Goal: Task Accomplishment & Management: Use online tool/utility

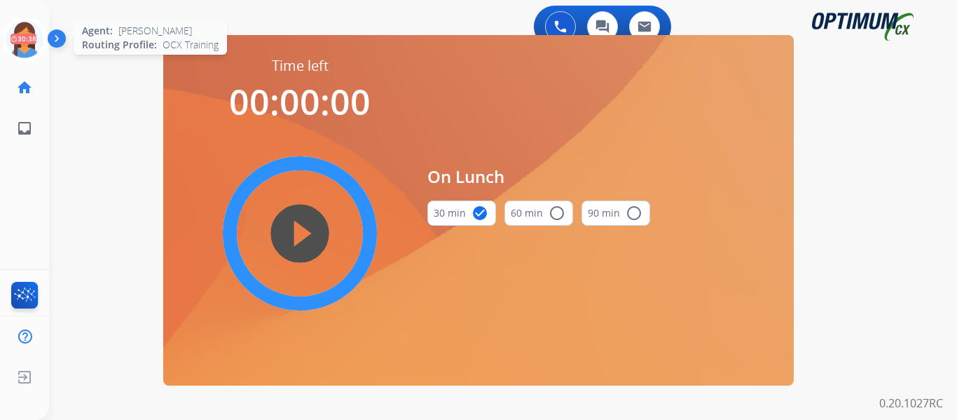
drag, startPoint x: 20, startPoint y: 40, endPoint x: 39, endPoint y: 41, distance: 18.9
click at [20, 40] on icon at bounding box center [25, 40] width 46 height 46
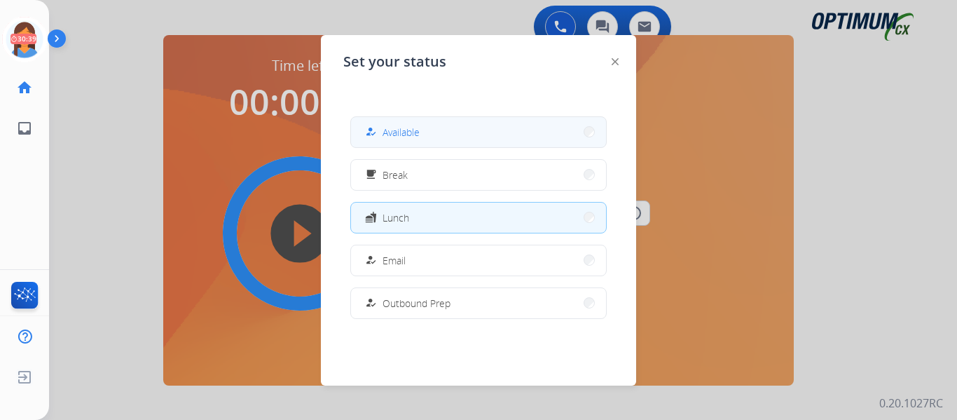
click at [413, 136] on span "Available" at bounding box center [401, 132] width 37 height 15
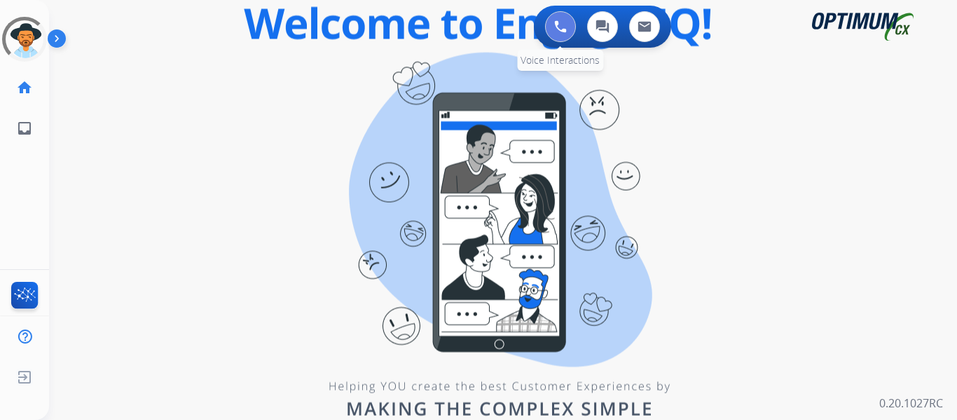
click at [563, 27] on img at bounding box center [560, 26] width 13 height 13
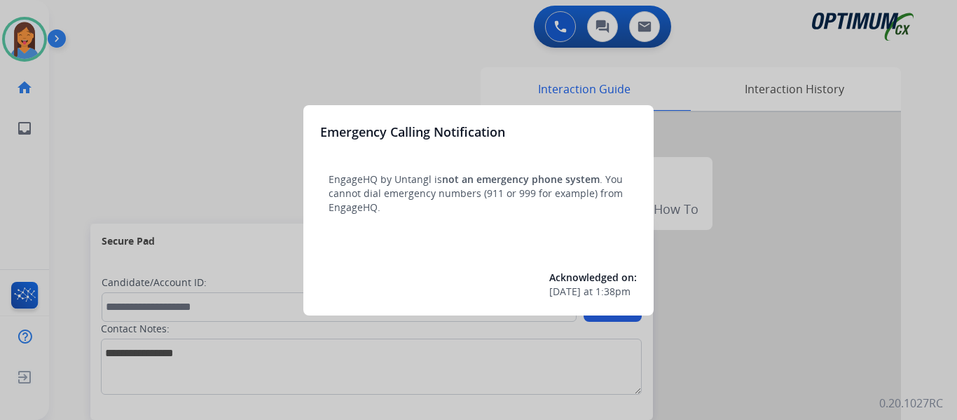
click at [97, 146] on div at bounding box center [478, 210] width 957 height 420
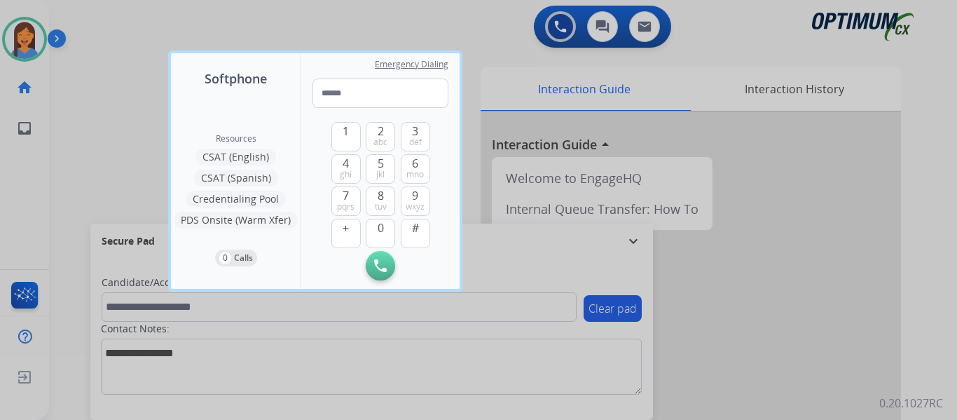
click at [76, 144] on div at bounding box center [478, 210] width 957 height 420
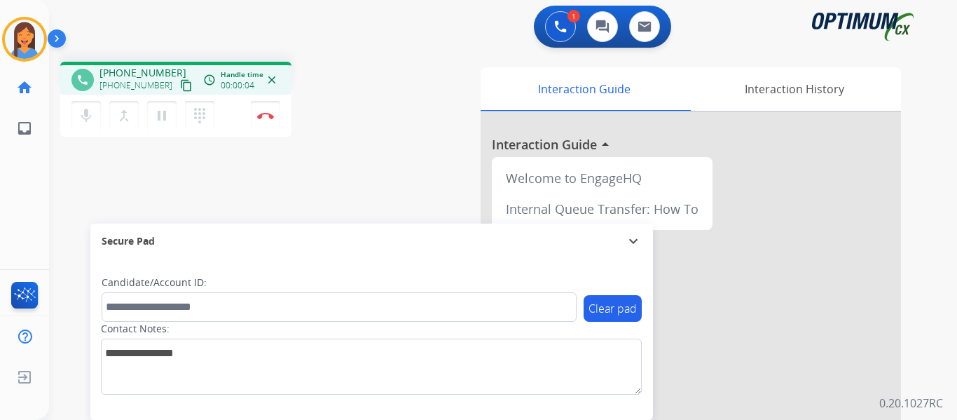
drag, startPoint x: 169, startPoint y: 88, endPoint x: 292, endPoint y: 119, distance: 127.1
click at [180, 88] on mat-icon "content_copy" at bounding box center [186, 85] width 13 height 13
click at [265, 121] on button "Disconnect" at bounding box center [265, 115] width 29 height 29
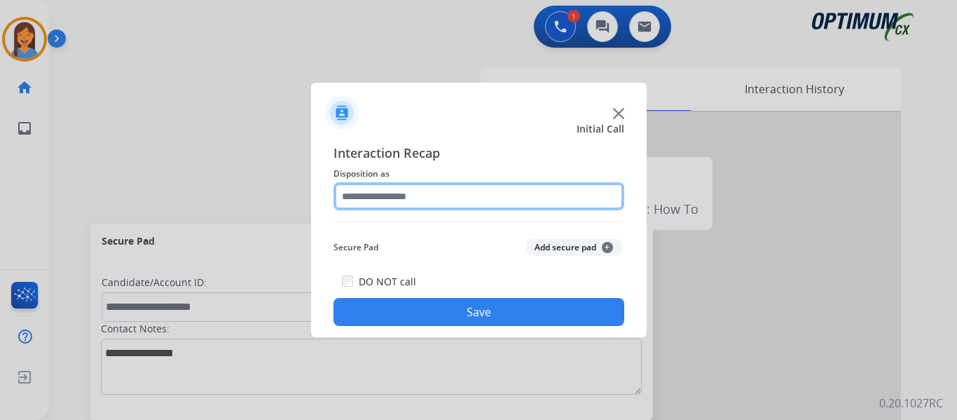
click at [411, 192] on input "text" at bounding box center [479, 196] width 291 height 28
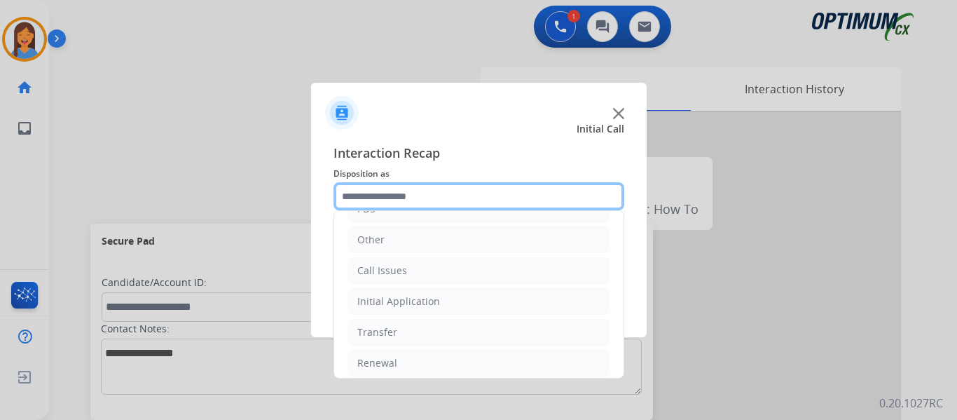
scroll to position [95, 0]
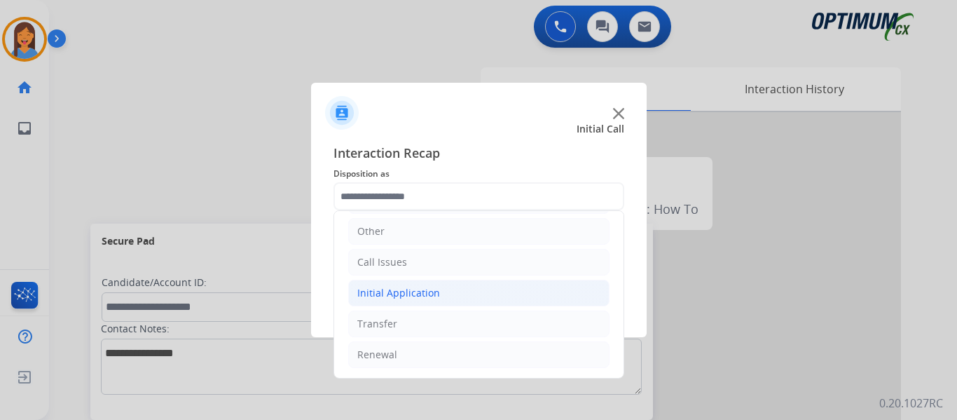
click at [406, 292] on div "Initial Application" at bounding box center [398, 293] width 83 height 14
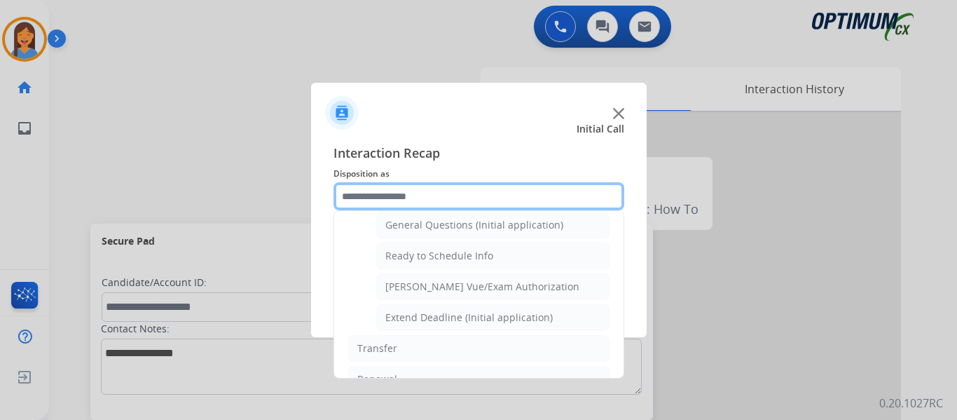
scroll to position [849, 0]
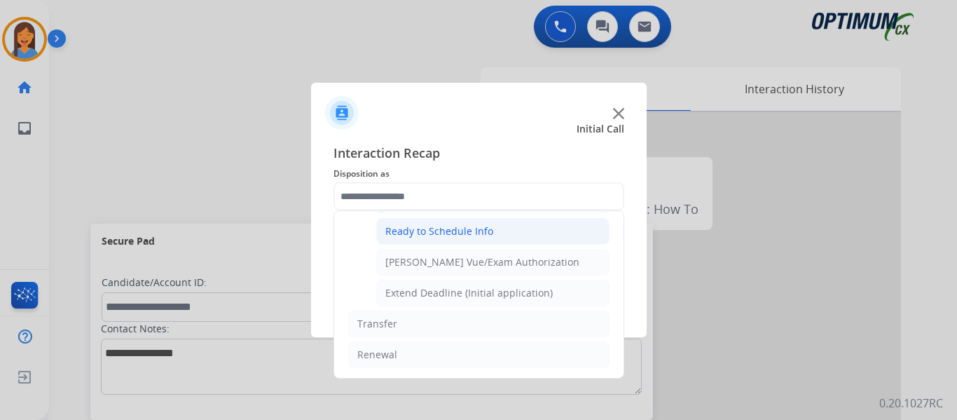
click at [433, 224] on div "Ready to Schedule Info" at bounding box center [439, 231] width 108 height 14
type input "**********"
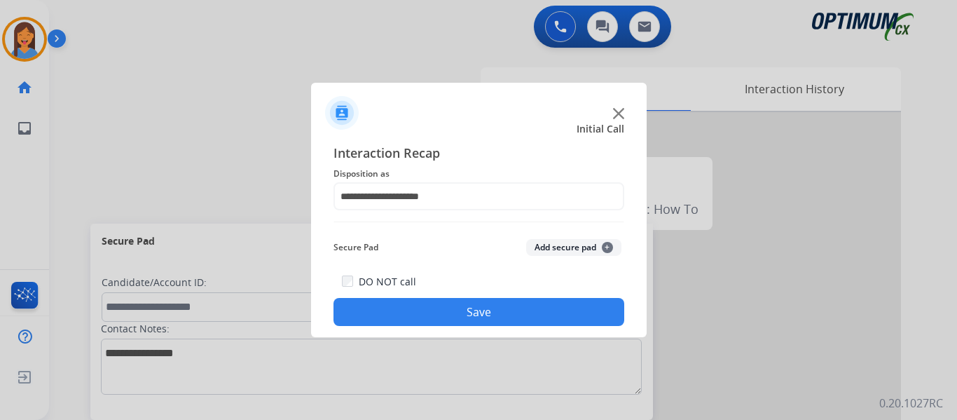
click at [469, 308] on button "Save" at bounding box center [479, 312] width 291 height 28
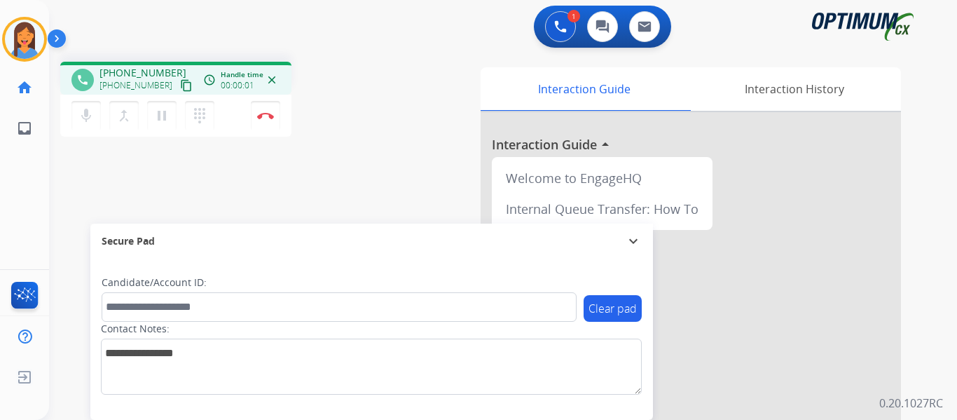
click at [180, 87] on mat-icon "content_copy" at bounding box center [186, 85] width 13 height 13
click at [268, 128] on button "Disconnect" at bounding box center [265, 115] width 29 height 29
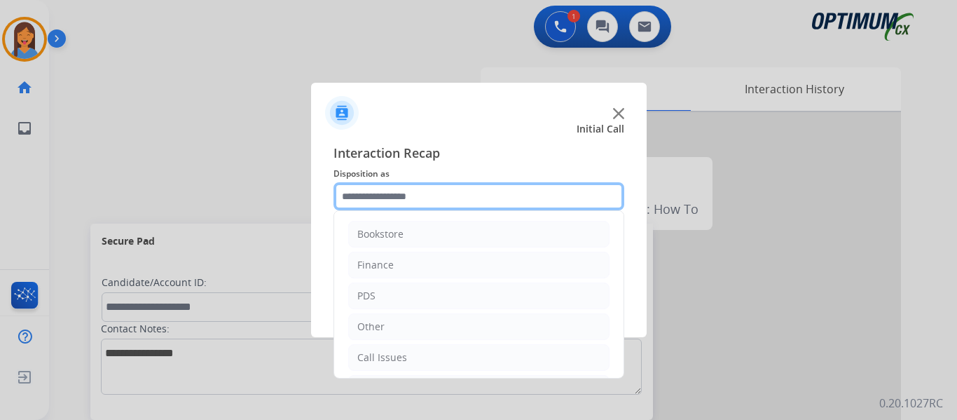
drag, startPoint x: 378, startPoint y: 188, endPoint x: 385, endPoint y: 205, distance: 18.2
click at [380, 188] on input "text" at bounding box center [479, 196] width 291 height 28
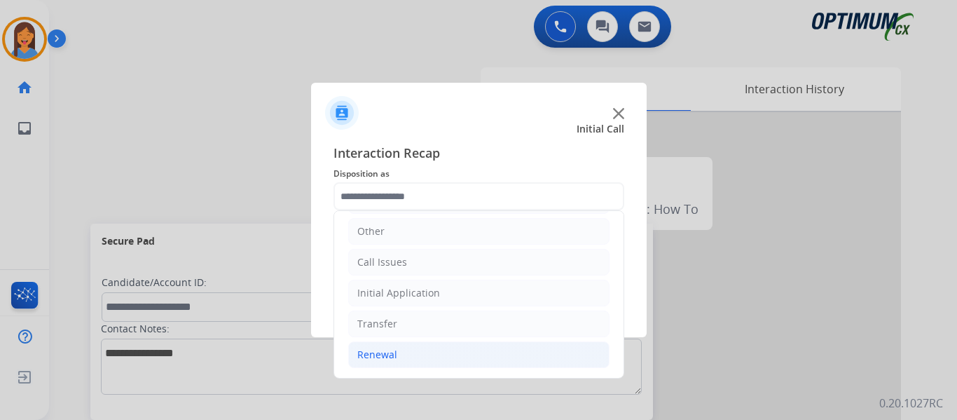
click at [388, 356] on div "Renewal" at bounding box center [377, 355] width 40 height 14
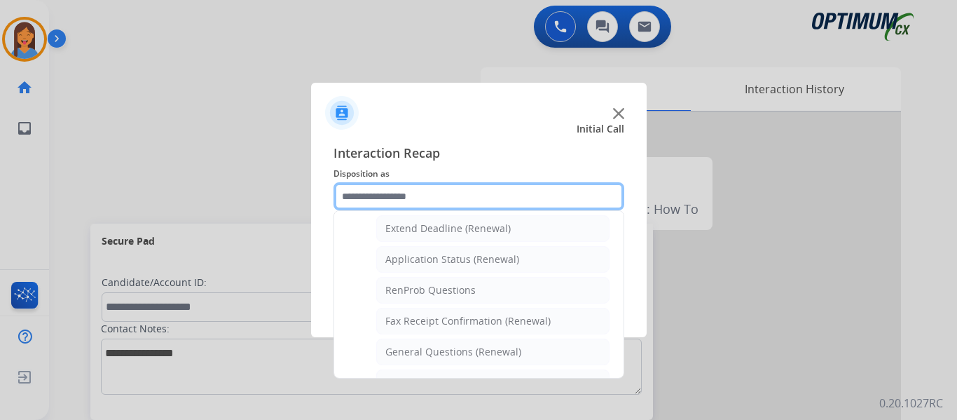
scroll to position [331, 0]
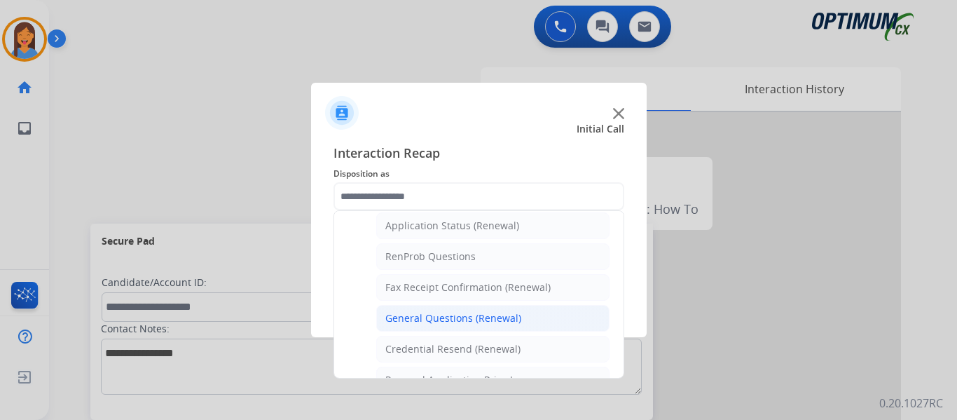
click at [452, 318] on div "General Questions (Renewal)" at bounding box center [453, 318] width 136 height 14
type input "**********"
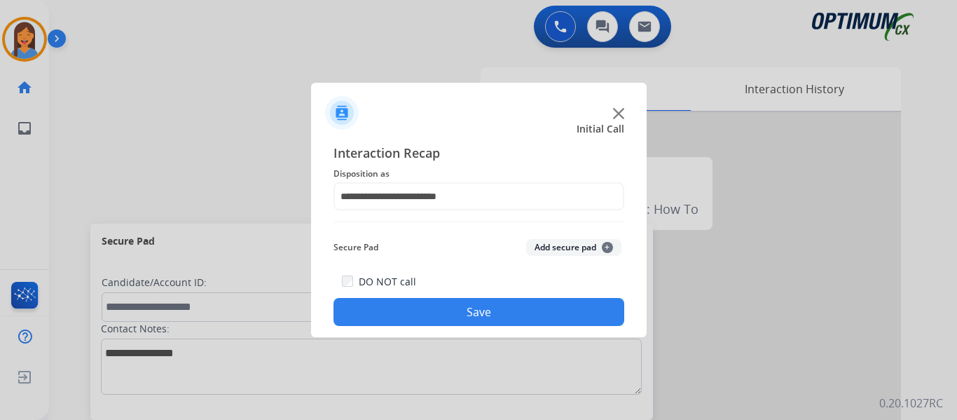
click at [473, 314] on button "Save" at bounding box center [479, 312] width 291 height 28
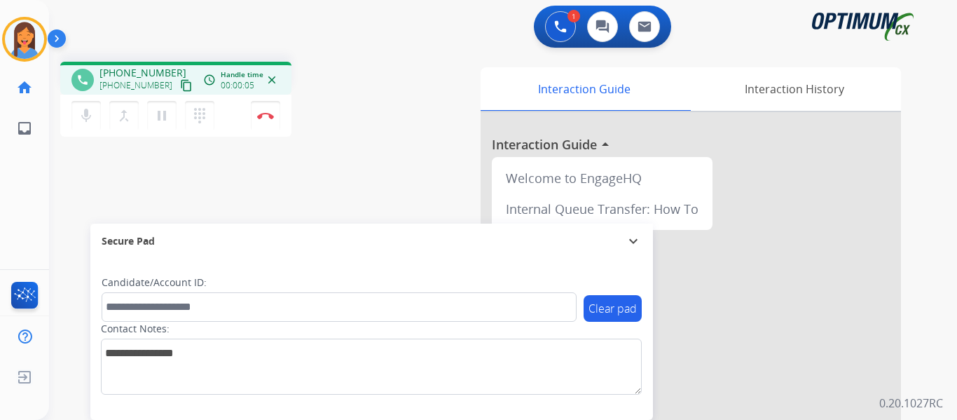
click at [180, 86] on mat-icon "content_copy" at bounding box center [186, 85] width 13 height 13
click at [261, 118] on img at bounding box center [265, 115] width 17 height 7
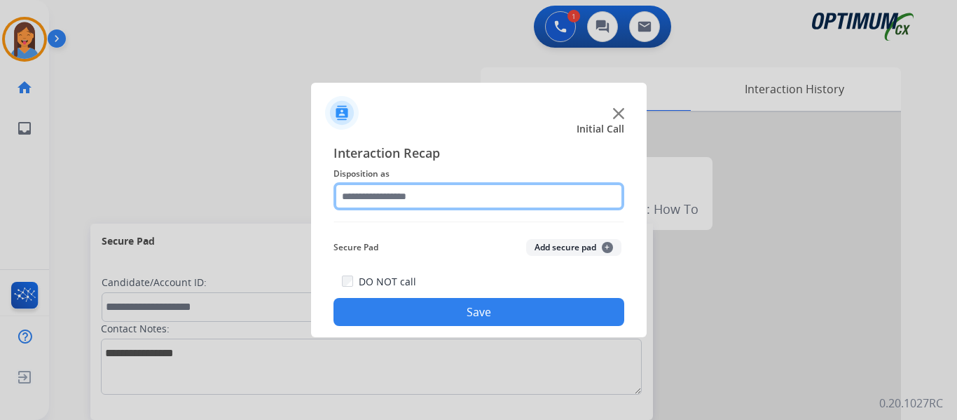
click at [405, 205] on input "text" at bounding box center [479, 196] width 291 height 28
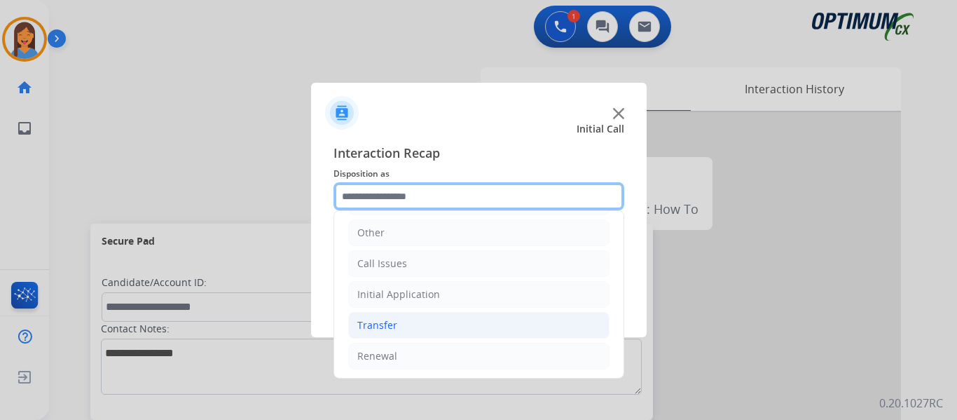
scroll to position [95, 0]
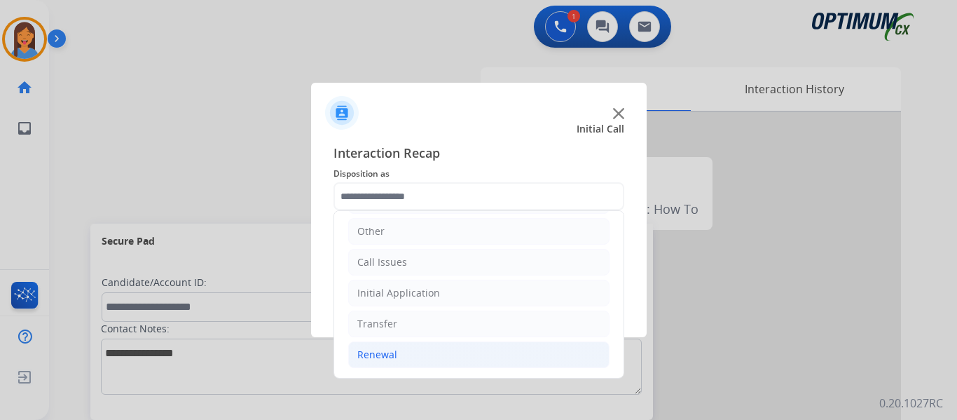
click at [382, 352] on div "Renewal" at bounding box center [377, 355] width 40 height 14
click at [427, 281] on li "Initial Application" at bounding box center [478, 293] width 261 height 27
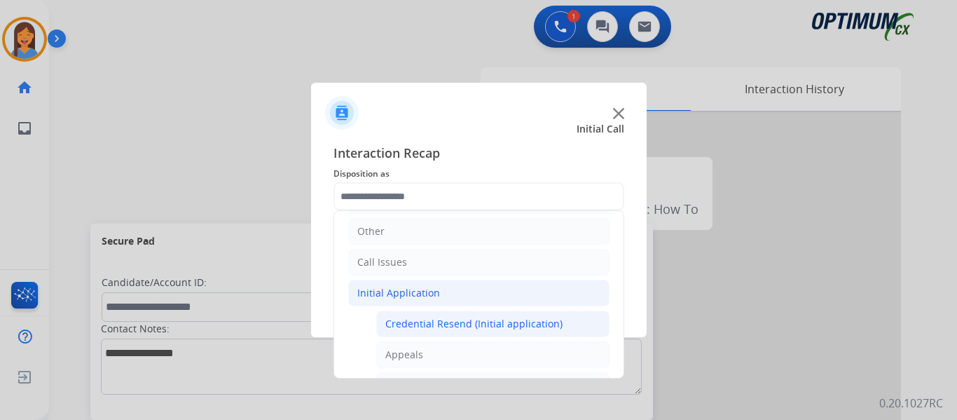
click at [432, 331] on div "Credential Resend (Initial application)" at bounding box center [473, 324] width 177 height 14
type input "**********"
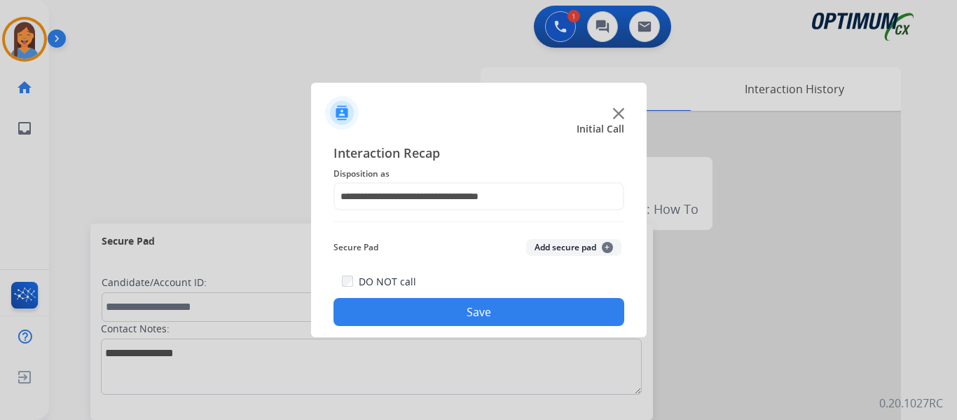
click at [448, 298] on div "DO NOT call Save" at bounding box center [479, 299] width 291 height 53
click at [545, 315] on button "Save" at bounding box center [479, 312] width 291 height 28
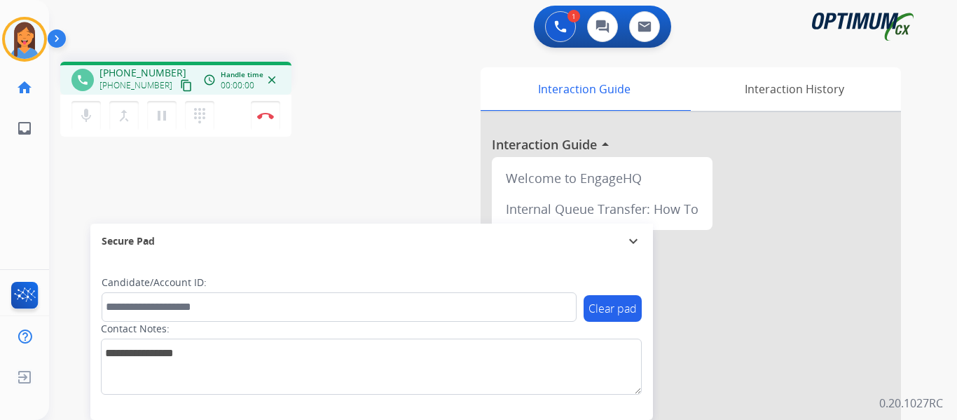
drag, startPoint x: 163, startPoint y: 85, endPoint x: 177, endPoint y: 86, distance: 14.8
click at [178, 85] on button "content_copy" at bounding box center [186, 85] width 17 height 17
click at [161, 113] on mat-icon "pause" at bounding box center [161, 115] width 17 height 17
click at [194, 116] on mat-icon "dialpad" at bounding box center [199, 115] width 17 height 17
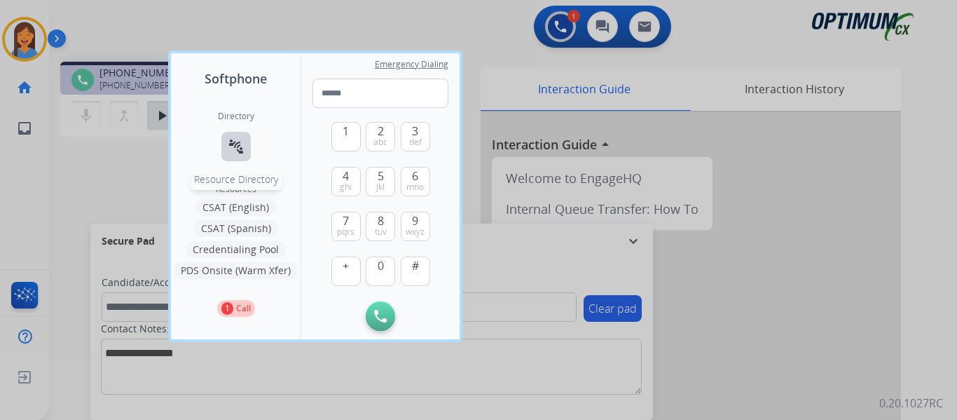
click at [235, 146] on mat-icon "connect_without_contact" at bounding box center [236, 146] width 17 height 17
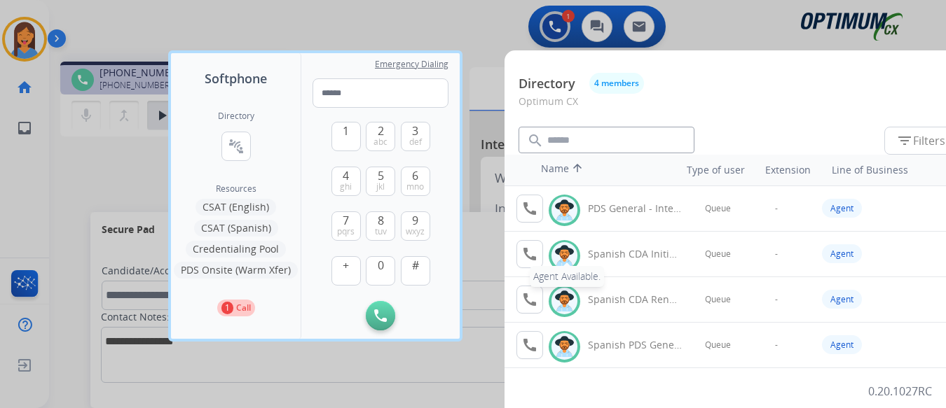
click at [531, 252] on mat-icon "call" at bounding box center [529, 254] width 17 height 17
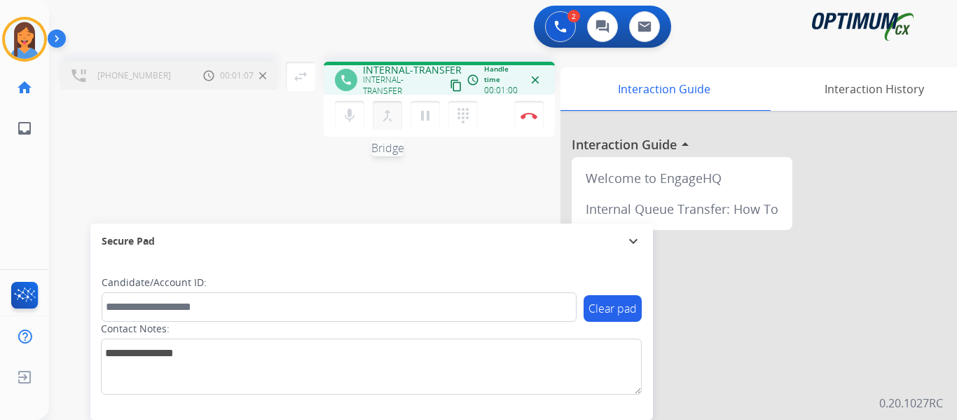
click at [381, 118] on mat-icon "merge_type" at bounding box center [387, 115] width 17 height 17
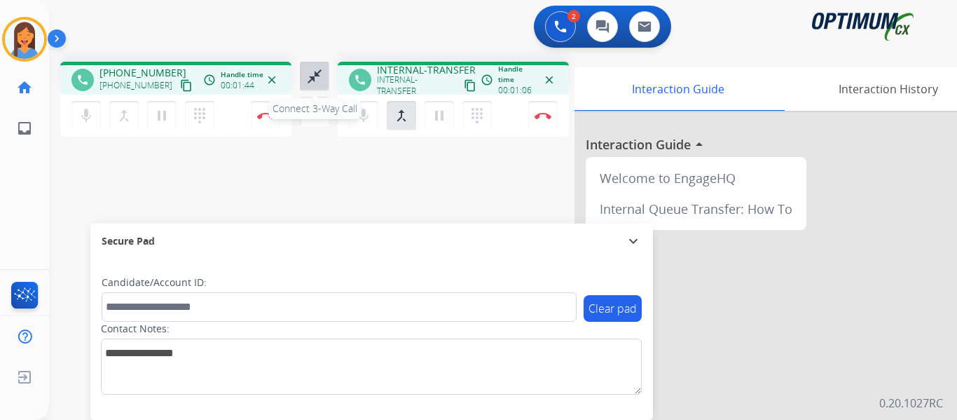
click at [312, 74] on mat-icon "close_fullscreen" at bounding box center [314, 76] width 17 height 17
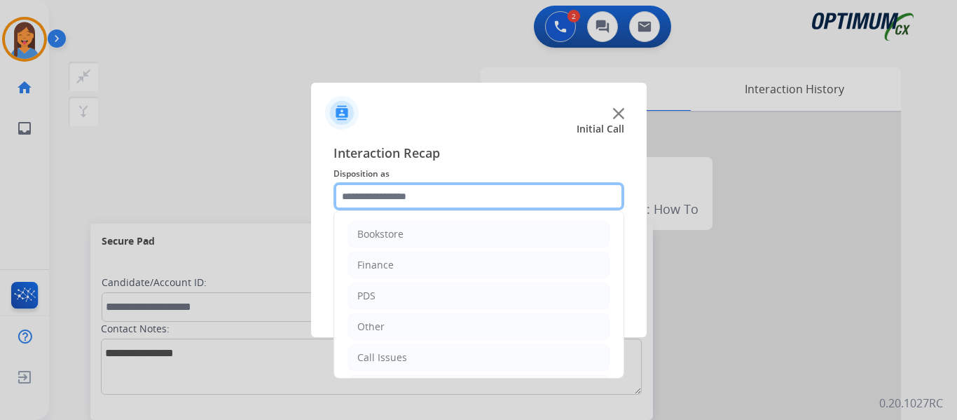
click at [406, 184] on input "text" at bounding box center [479, 196] width 291 height 28
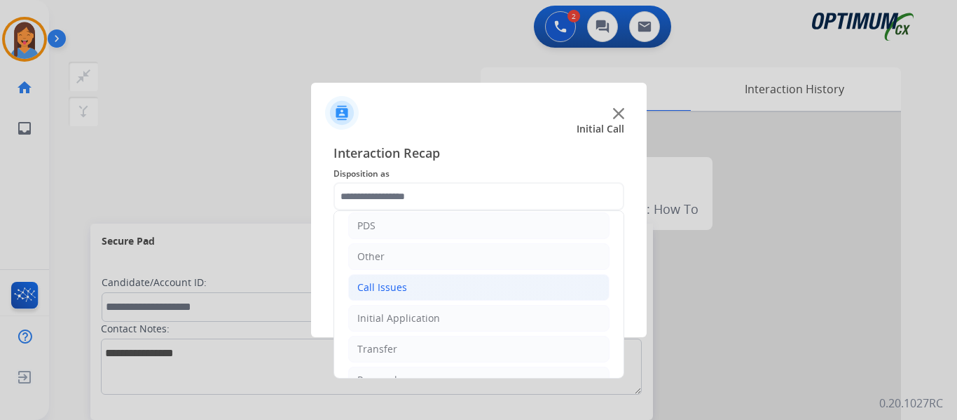
click at [383, 289] on div "Call Issues" at bounding box center [382, 287] width 50 height 14
click at [469, 347] on div "Wrong Number/Wrong Department" at bounding box center [468, 349] width 167 height 14
type input "**********"
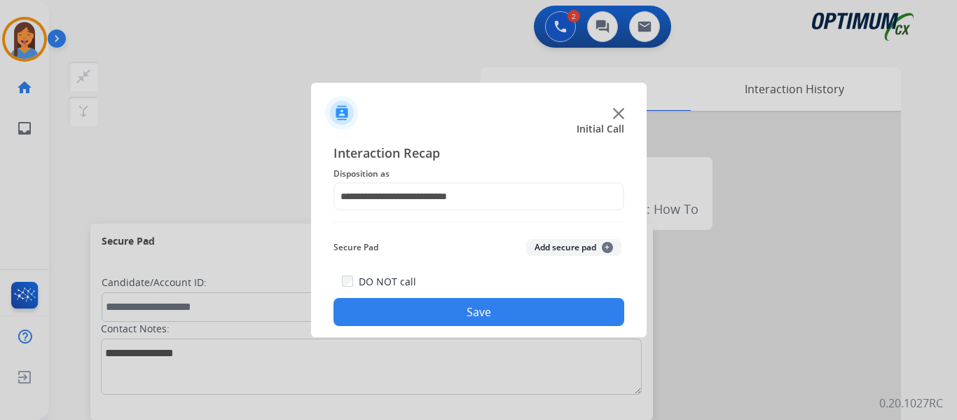
click at [468, 325] on div "DO NOT call Save" at bounding box center [479, 299] width 291 height 53
click at [522, 312] on button "Save" at bounding box center [479, 312] width 291 height 28
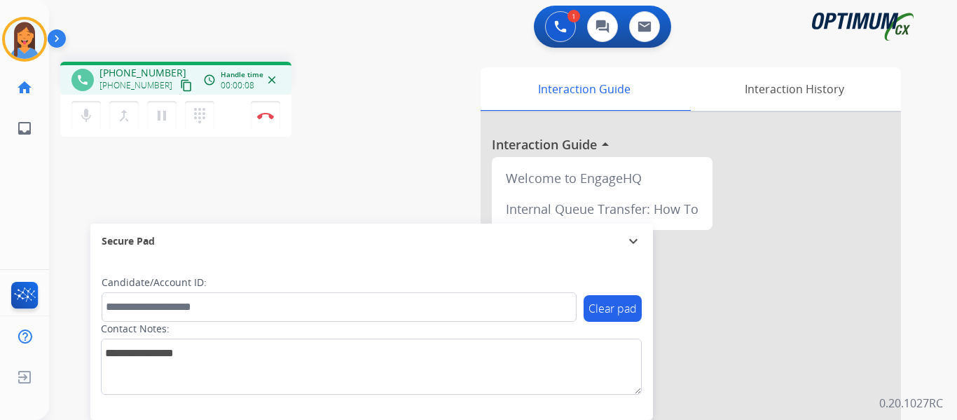
click at [180, 87] on mat-icon "content_copy" at bounding box center [186, 85] width 13 height 13
click at [264, 121] on button "Disconnect" at bounding box center [265, 115] width 29 height 29
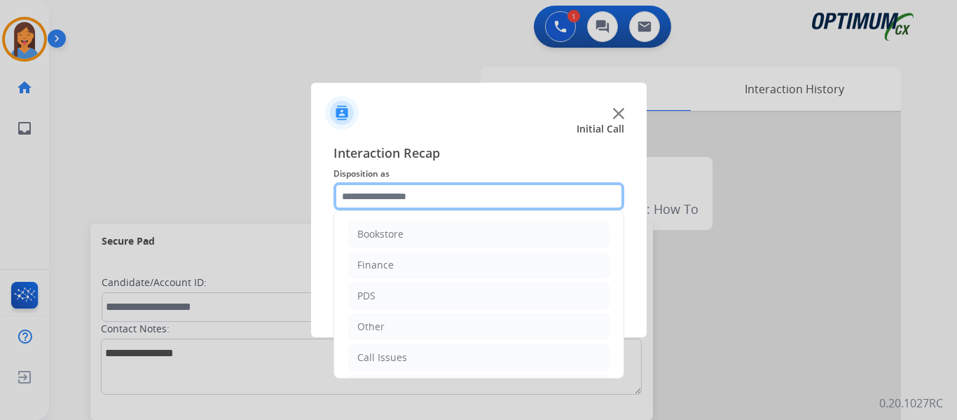
click at [404, 201] on input "text" at bounding box center [479, 196] width 291 height 28
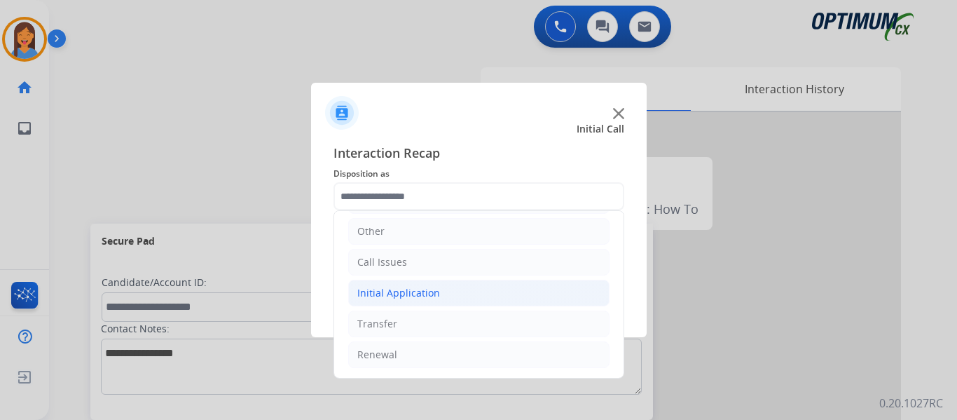
click at [388, 299] on div "Initial Application" at bounding box center [398, 293] width 83 height 14
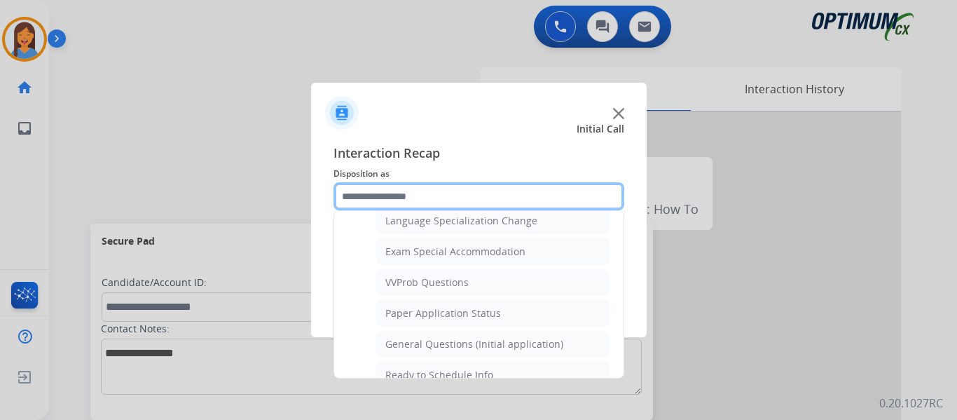
scroll to position [726, 0]
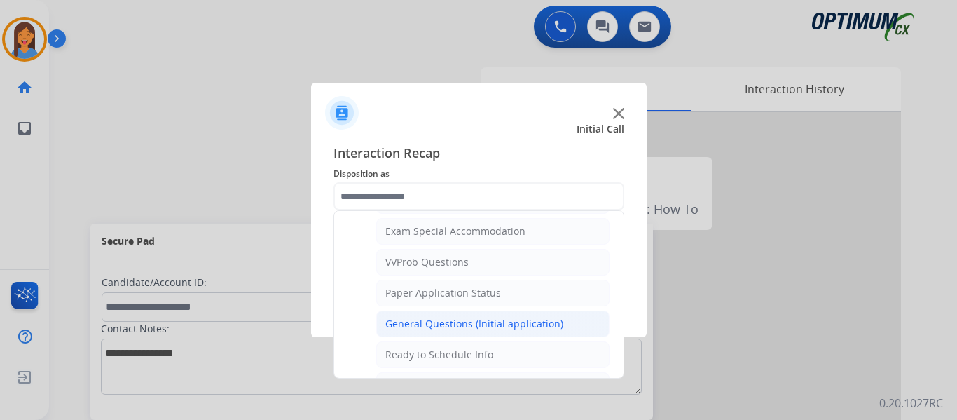
click at [439, 320] on div "General Questions (Initial application)" at bounding box center [474, 324] width 178 height 14
type input "**********"
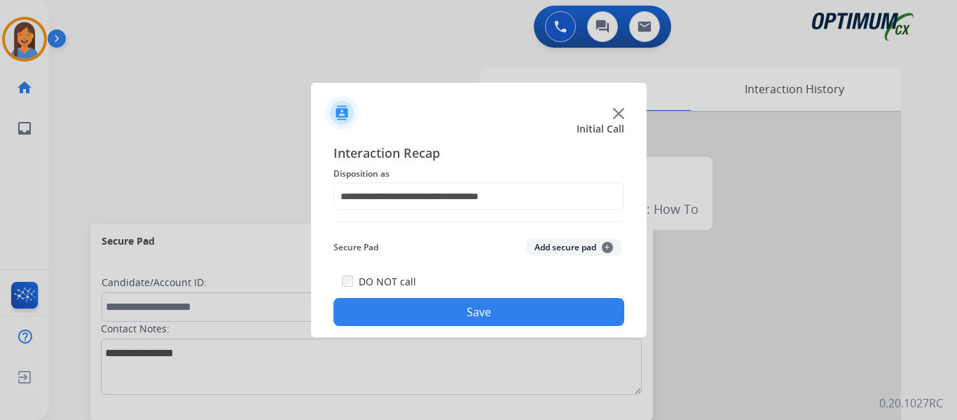
click at [434, 320] on button "Save" at bounding box center [479, 312] width 291 height 28
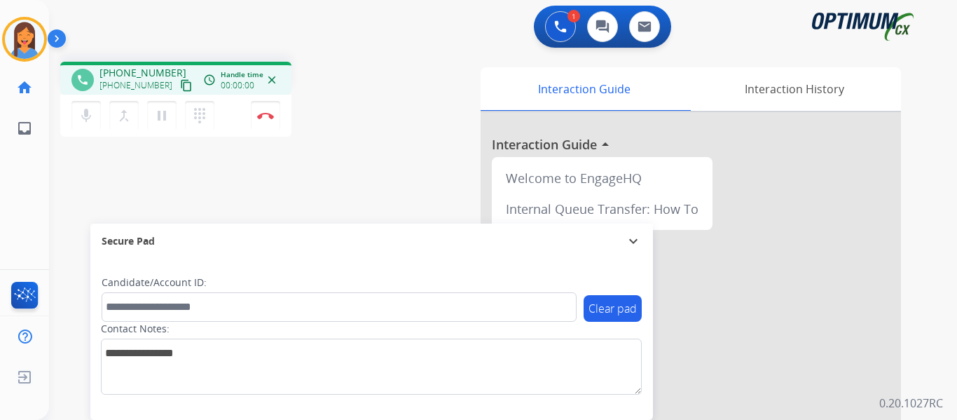
click at [180, 85] on mat-icon "content_copy" at bounding box center [186, 85] width 13 height 13
click at [266, 112] on img at bounding box center [265, 115] width 17 height 7
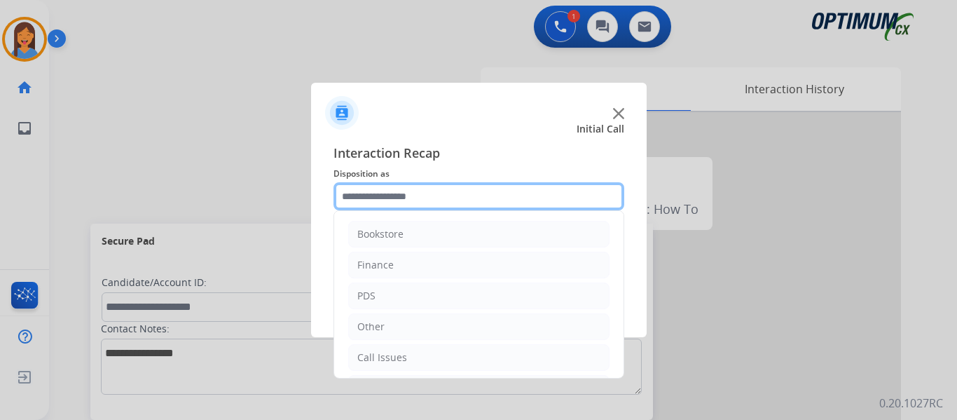
click at [395, 192] on input "text" at bounding box center [479, 196] width 291 height 28
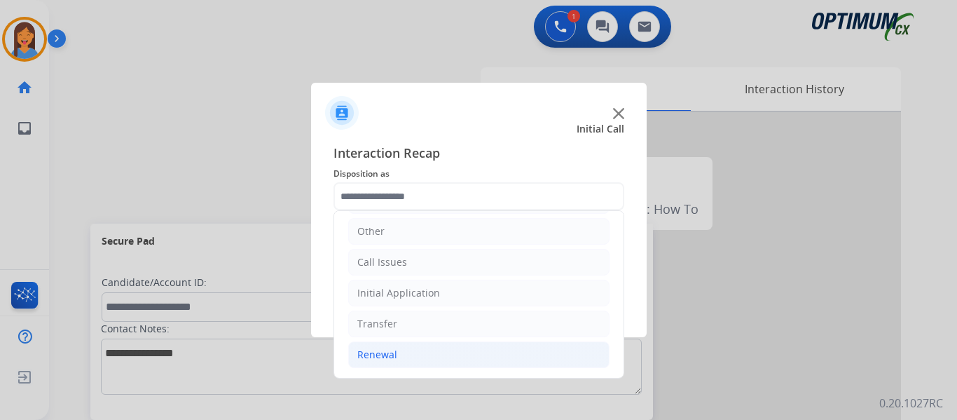
click at [383, 361] on div "Renewal" at bounding box center [377, 355] width 40 height 14
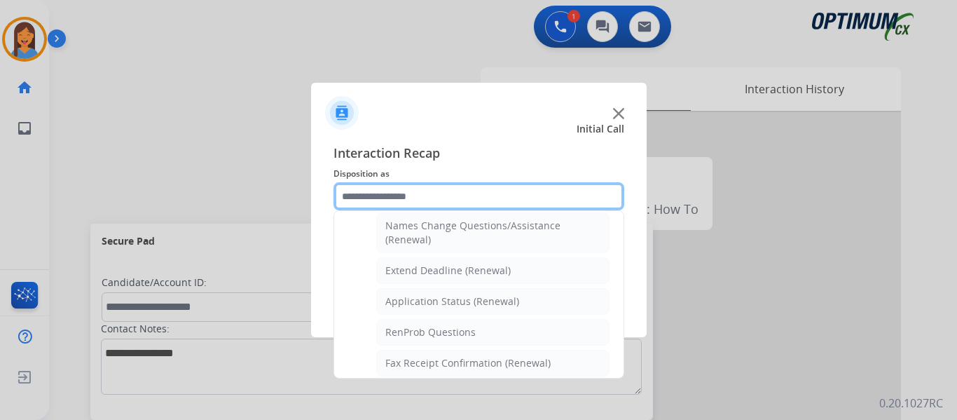
scroll to position [376, 0]
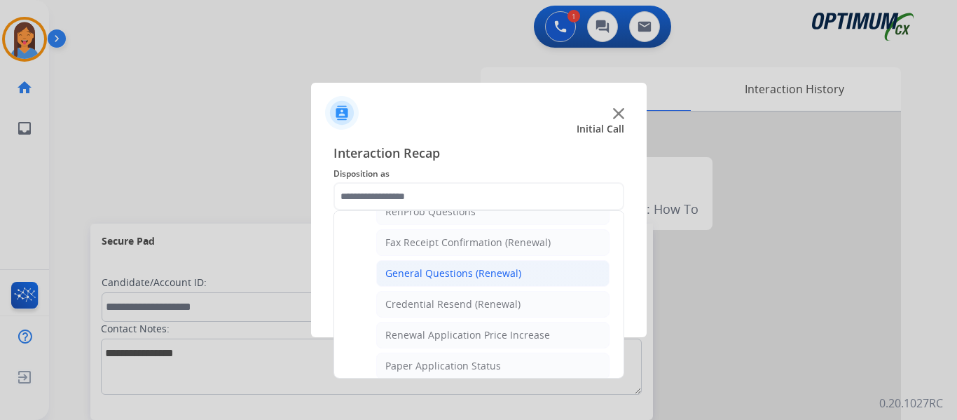
click at [449, 271] on div "General Questions (Renewal)" at bounding box center [453, 273] width 136 height 14
type input "**********"
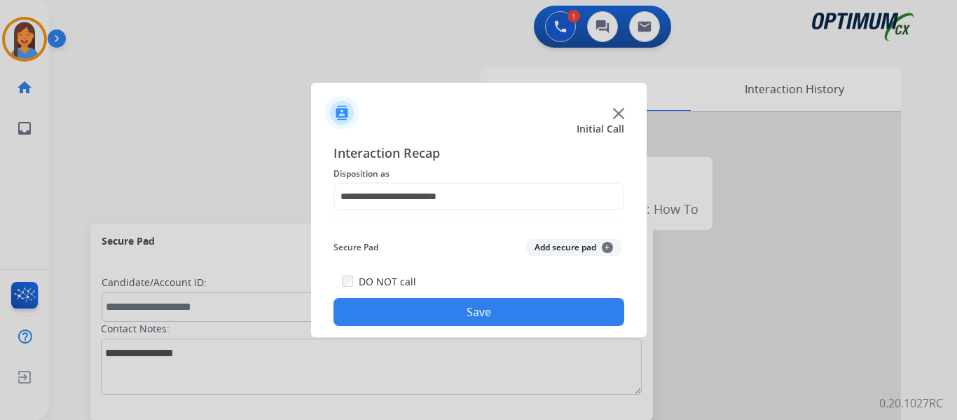
click at [530, 298] on div "DO NOT call Save" at bounding box center [479, 299] width 291 height 53
click at [513, 308] on button "Save" at bounding box center [479, 312] width 291 height 28
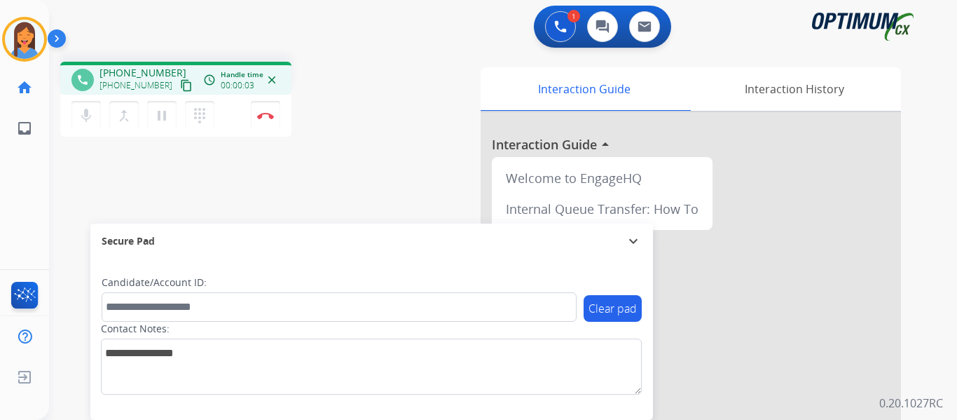
click at [180, 82] on mat-icon "content_copy" at bounding box center [186, 85] width 13 height 13
click at [261, 121] on button "Disconnect" at bounding box center [265, 115] width 29 height 29
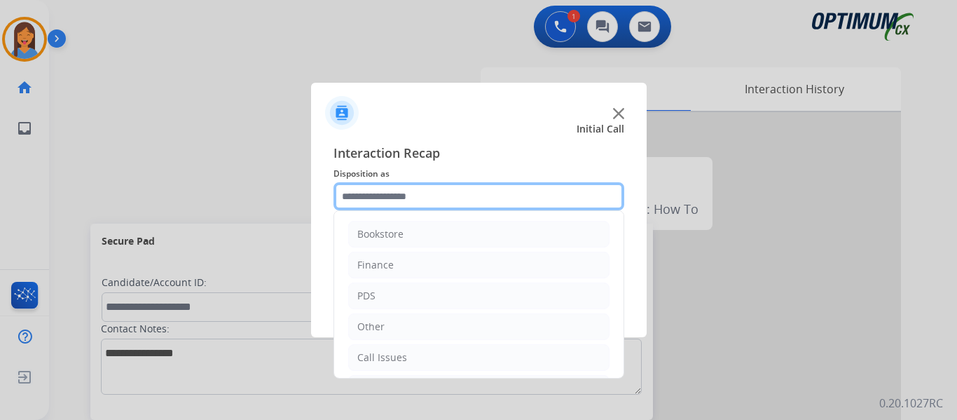
click at [435, 202] on input "text" at bounding box center [479, 196] width 291 height 28
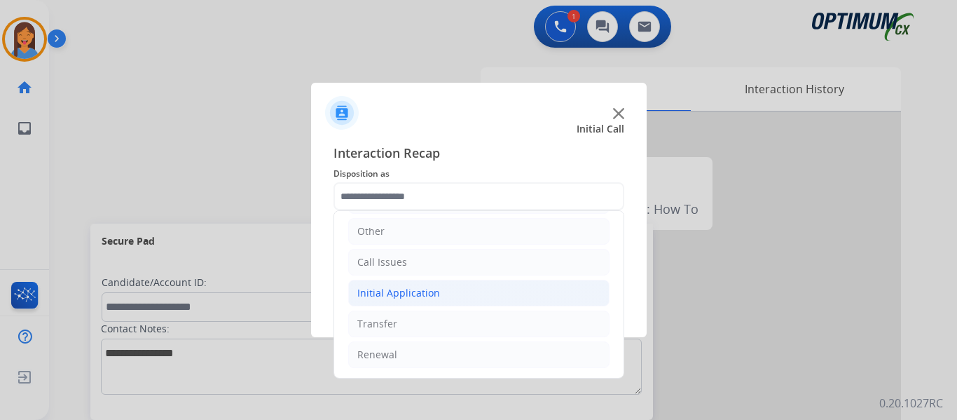
click at [420, 291] on div "Initial Application" at bounding box center [398, 293] width 83 height 14
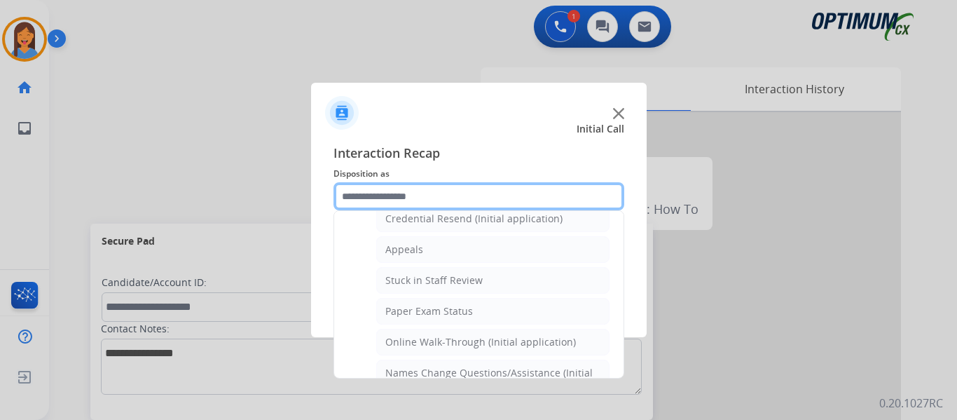
scroll to position [165, 0]
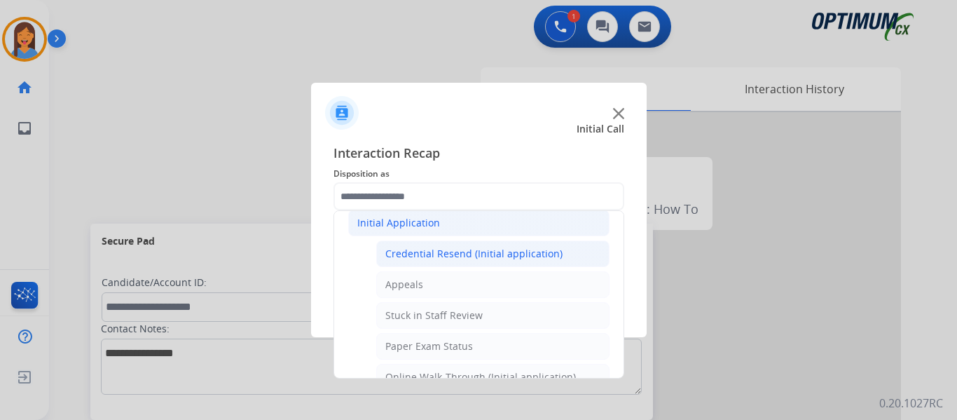
click at [455, 248] on div "Credential Resend (Initial application)" at bounding box center [473, 254] width 177 height 14
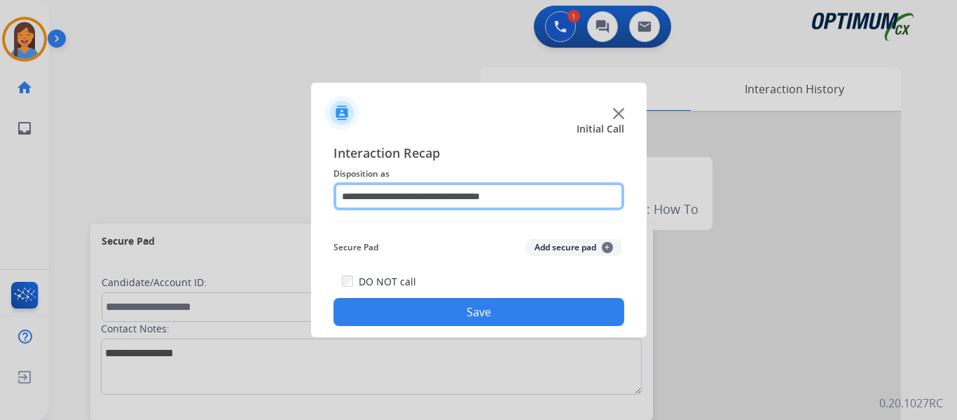
click at [501, 198] on input "**********" at bounding box center [479, 196] width 291 height 28
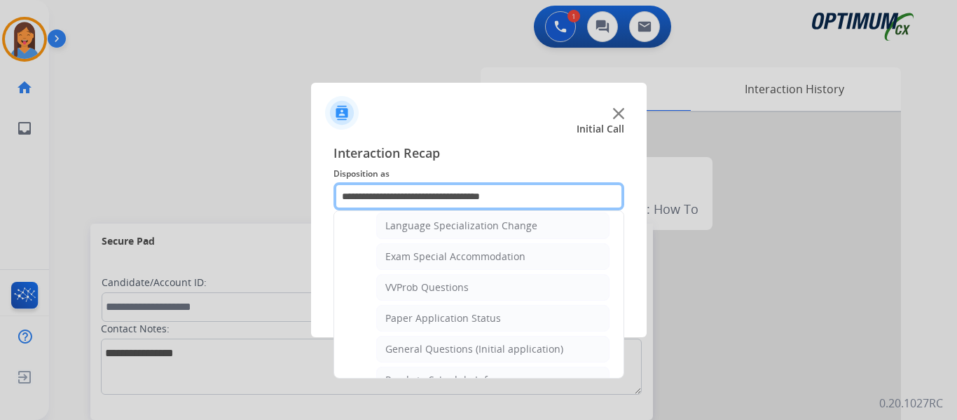
scroll to position [771, 0]
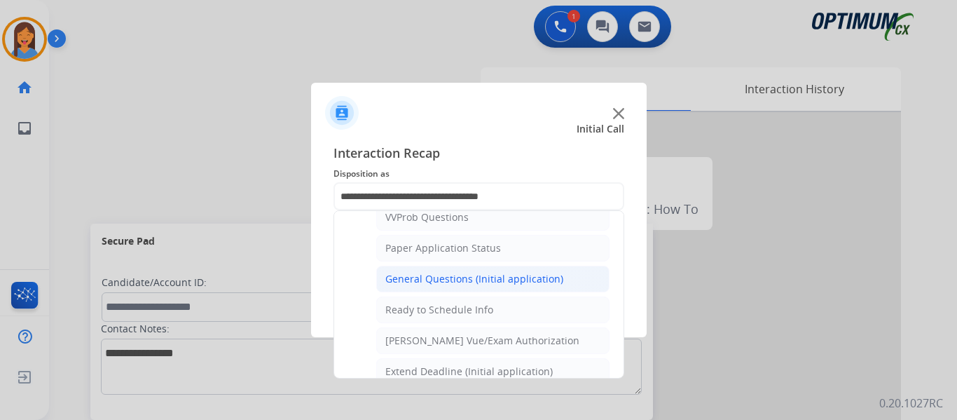
click at [445, 278] on div "General Questions (Initial application)" at bounding box center [474, 279] width 178 height 14
type input "**********"
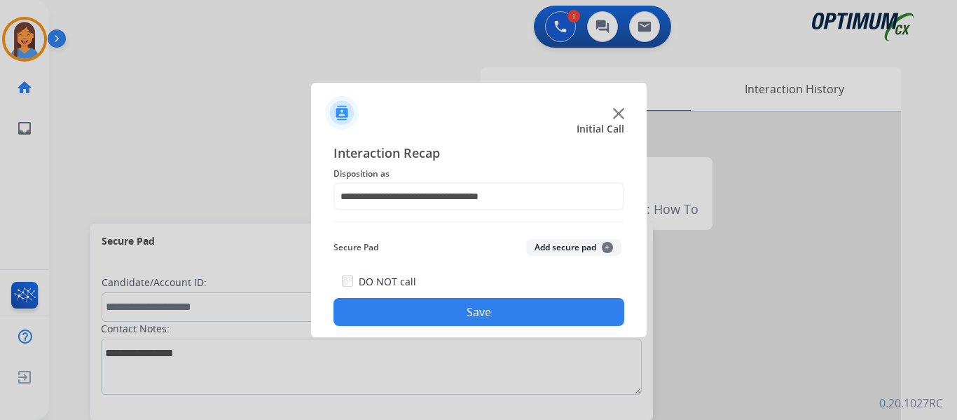
click at [453, 309] on button "Save" at bounding box center [479, 312] width 291 height 28
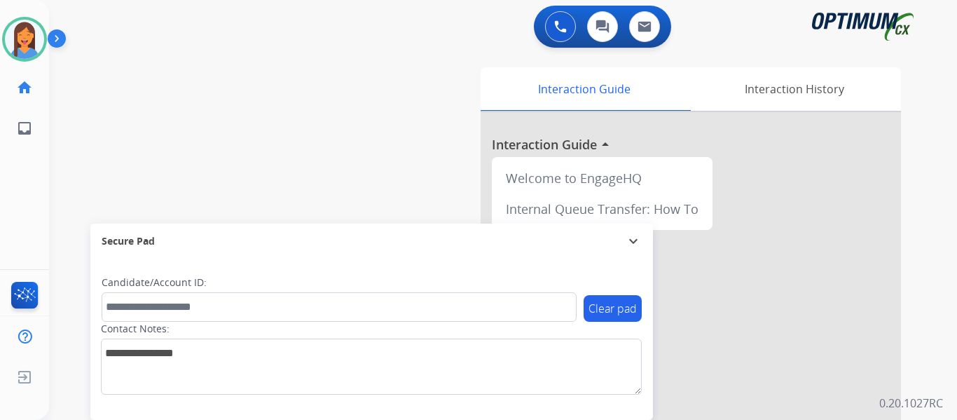
drag, startPoint x: 22, startPoint y: 44, endPoint x: 48, endPoint y: 44, distance: 25.9
click at [22, 44] on img at bounding box center [24, 39] width 39 height 39
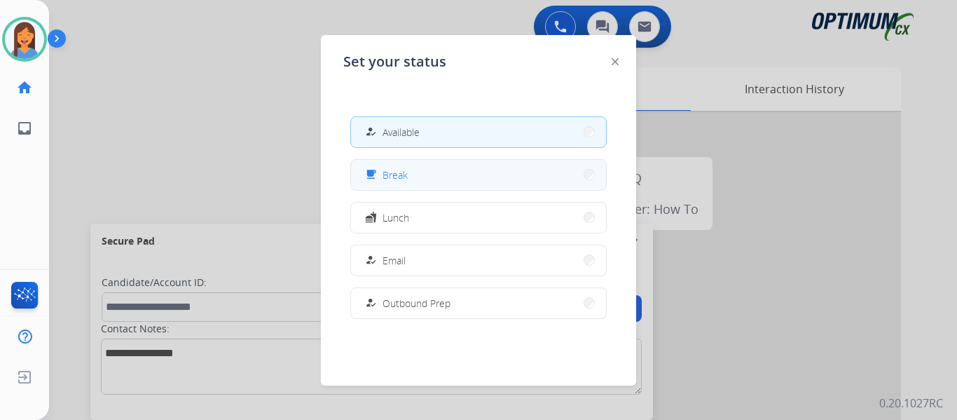
click at [444, 177] on button "free_breakfast Break" at bounding box center [478, 175] width 255 height 30
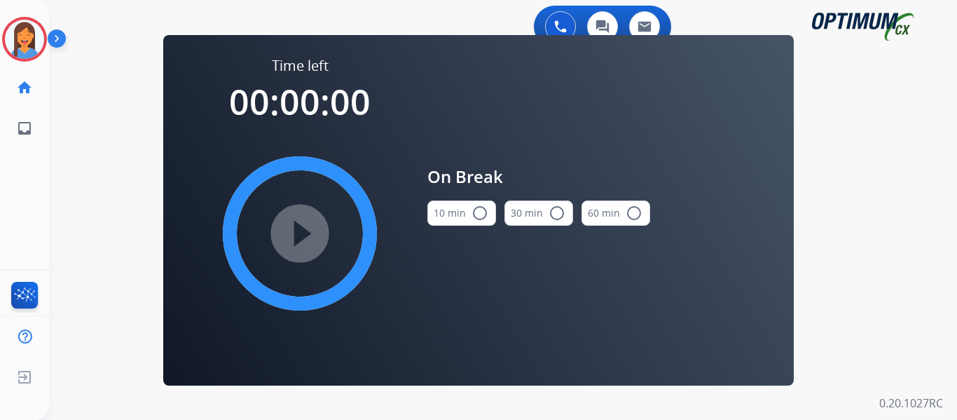
click at [467, 209] on button "10 min radio_button_unchecked" at bounding box center [461, 212] width 69 height 25
click at [298, 242] on mat-icon "play_circle_filled" at bounding box center [299, 233] width 17 height 17
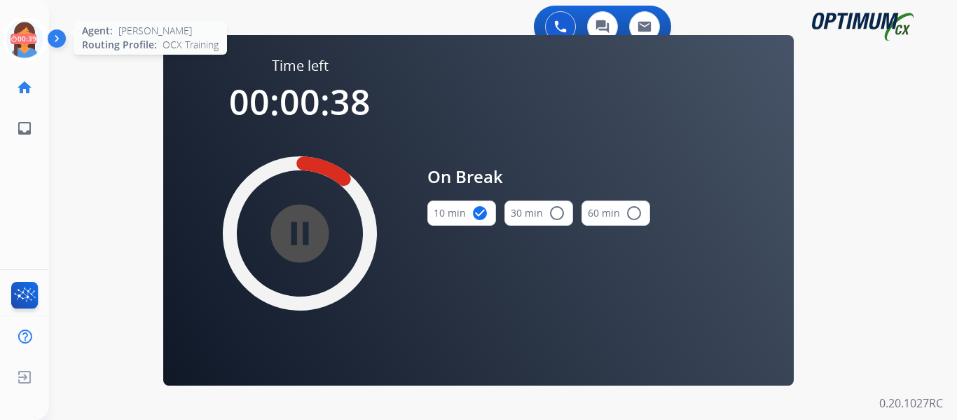
click at [17, 38] on icon at bounding box center [25, 40] width 46 height 46
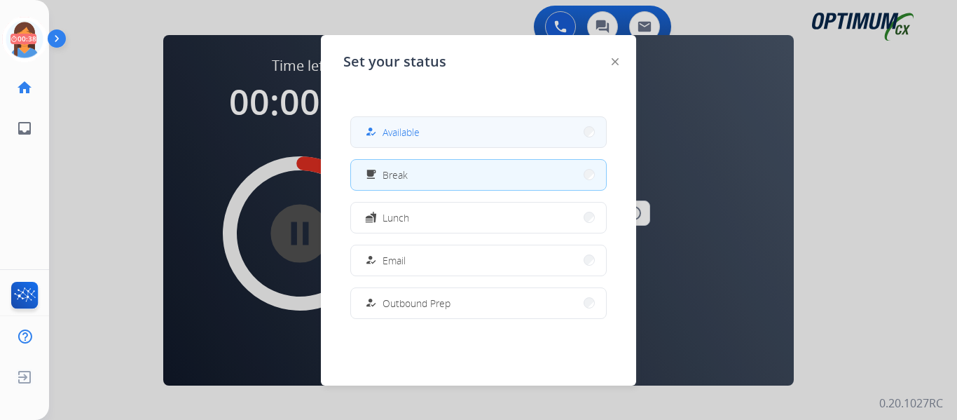
click at [430, 130] on button "how_to_reg Available" at bounding box center [478, 132] width 255 height 30
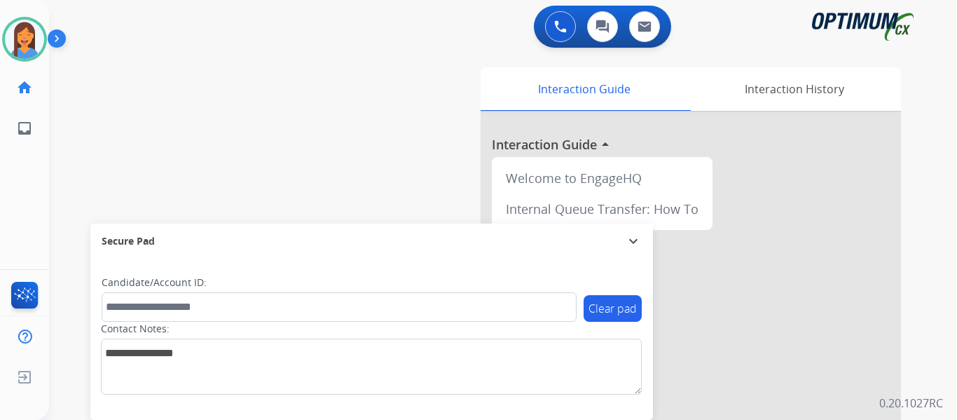
click at [60, 149] on div "swap_horiz Break voice bridge close_fullscreen Connect 3-Way Call merge_type Se…" at bounding box center [486, 342] width 874 height 584
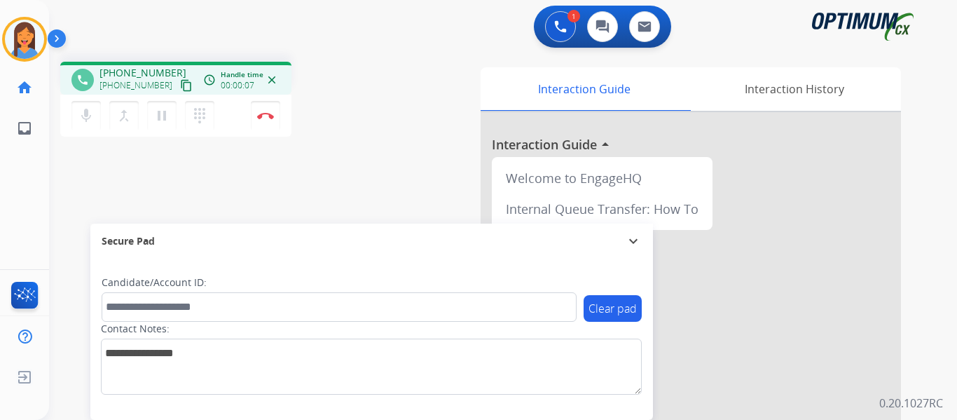
click at [180, 88] on mat-icon "content_copy" at bounding box center [186, 85] width 13 height 13
click at [267, 122] on button "Disconnect" at bounding box center [265, 115] width 29 height 29
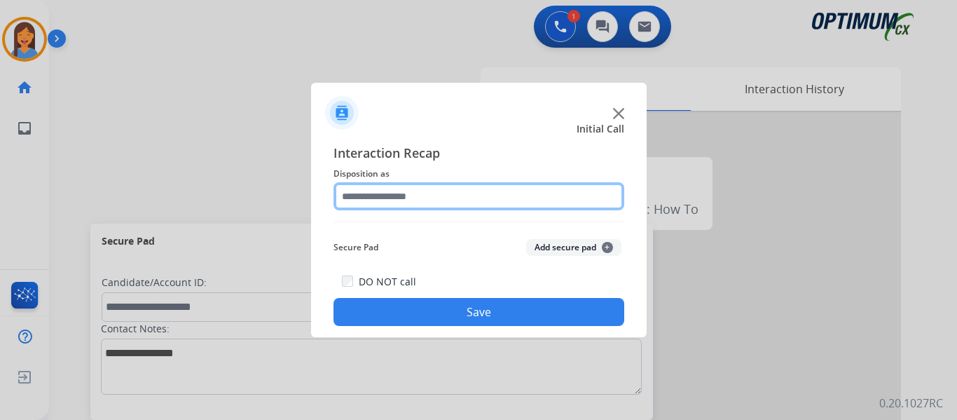
click at [408, 198] on input "text" at bounding box center [479, 196] width 291 height 28
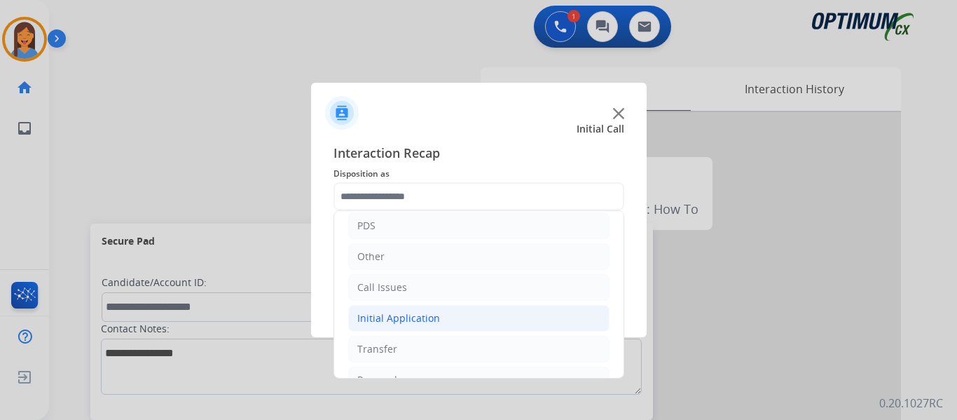
click at [410, 325] on div "Initial Application" at bounding box center [398, 318] width 83 height 14
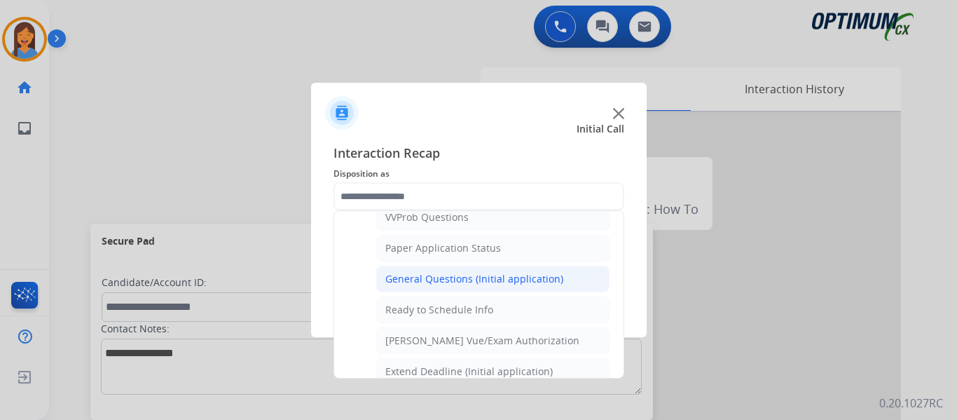
click at [469, 268] on li "General Questions (Initial application)" at bounding box center [492, 279] width 233 height 27
type input "**********"
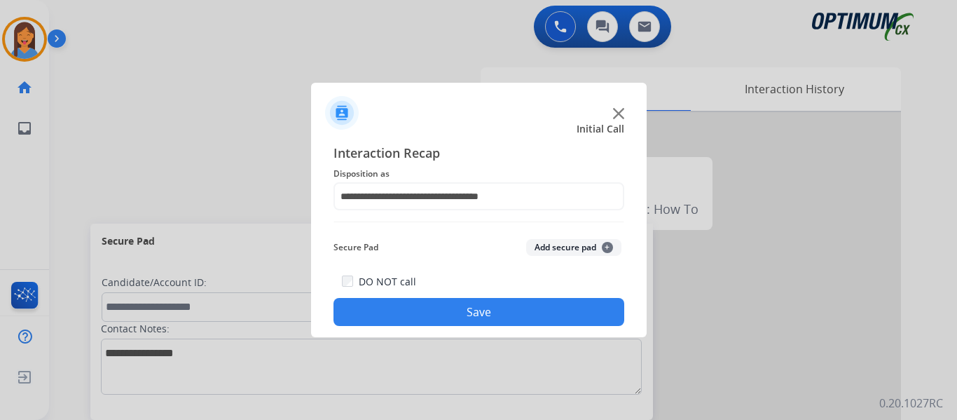
click at [500, 311] on button "Save" at bounding box center [479, 312] width 291 height 28
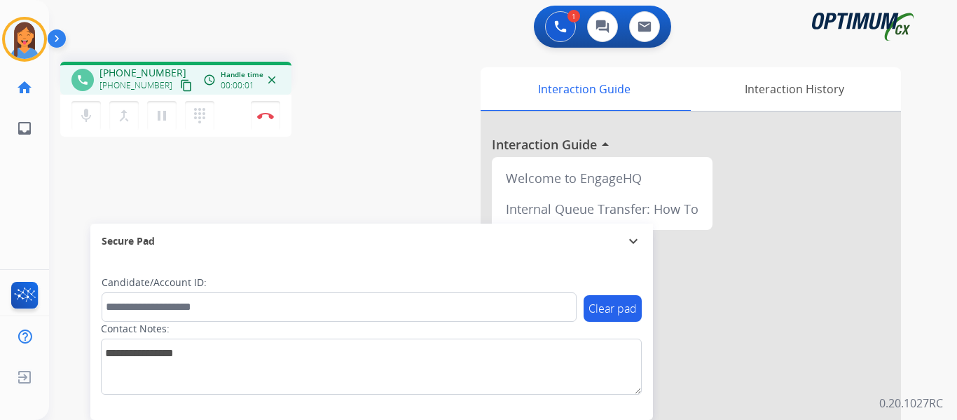
click at [180, 85] on mat-icon "content_copy" at bounding box center [186, 85] width 13 height 13
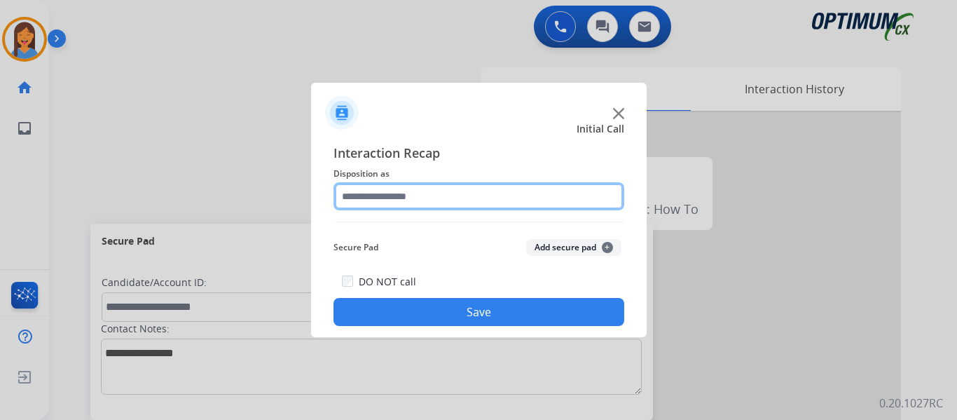
click at [420, 196] on input "text" at bounding box center [479, 196] width 291 height 28
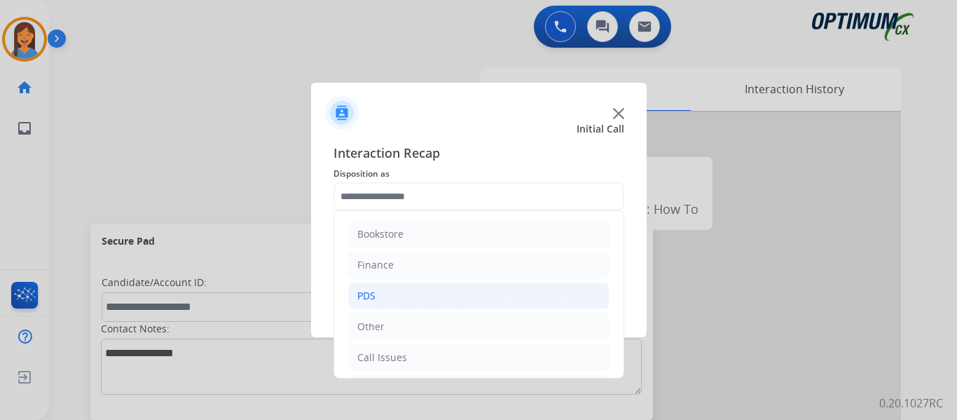
click at [401, 291] on li "PDS" at bounding box center [478, 295] width 261 height 27
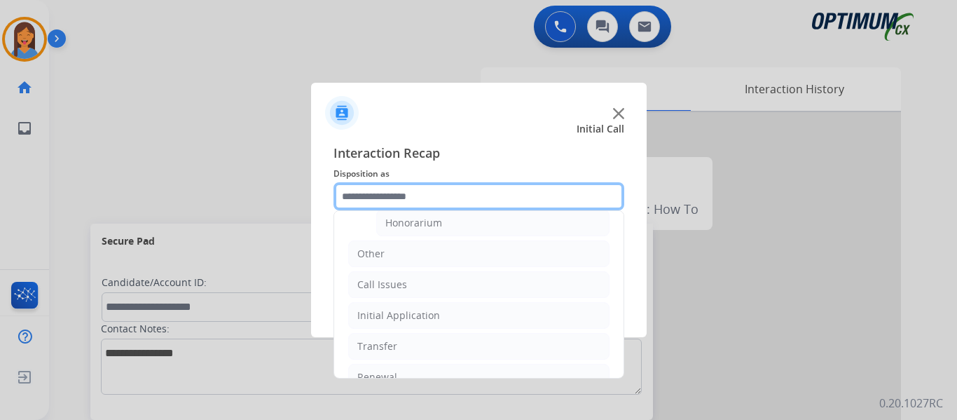
scroll to position [493, 0]
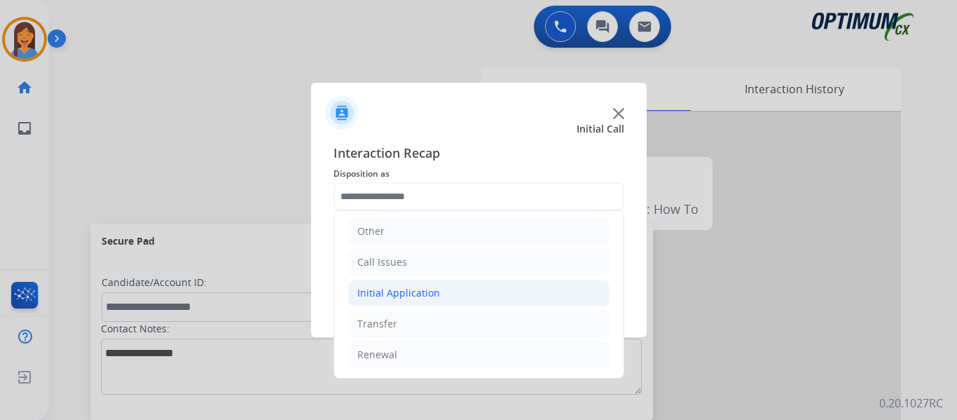
click at [415, 298] on div "Initial Application" at bounding box center [398, 293] width 83 height 14
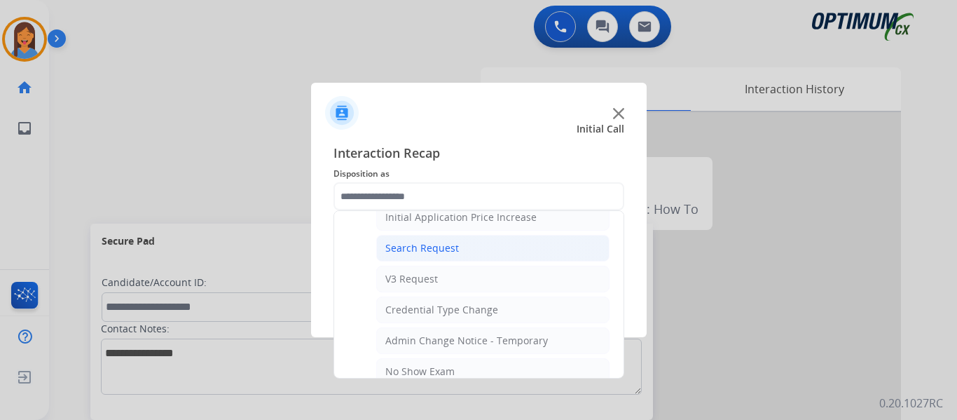
click at [416, 253] on div "Search Request" at bounding box center [422, 248] width 74 height 14
type input "**********"
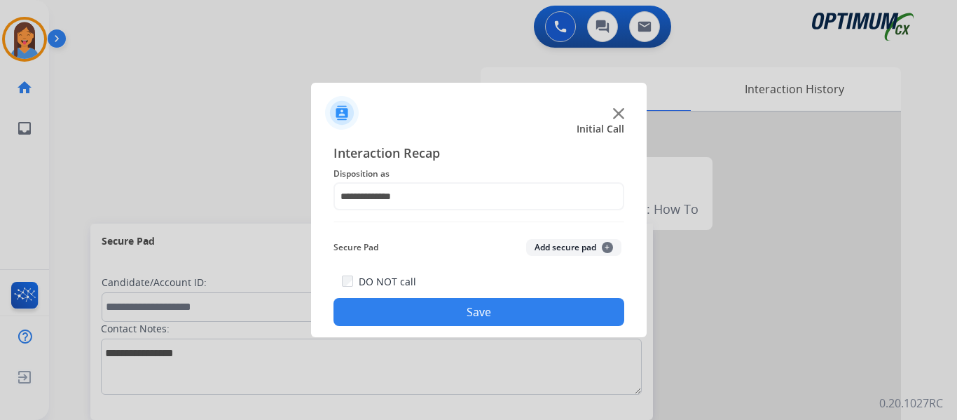
click at [441, 311] on button "Save" at bounding box center [479, 312] width 291 height 28
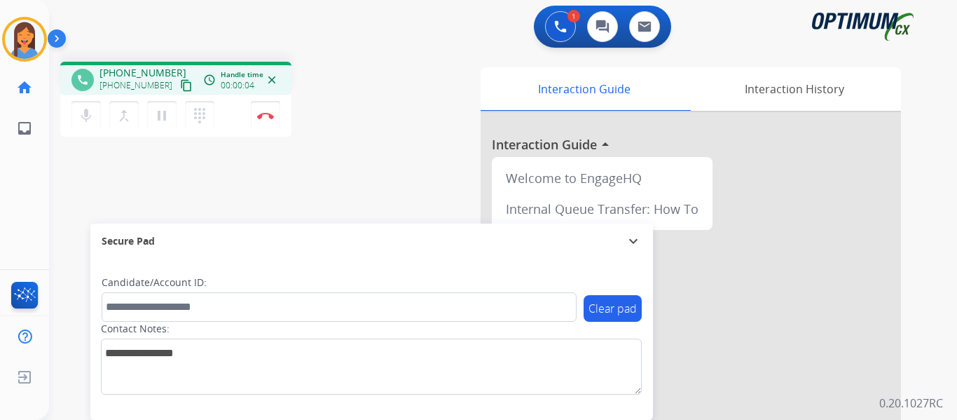
click at [180, 88] on mat-icon "content_copy" at bounding box center [186, 85] width 13 height 13
click at [264, 116] on img at bounding box center [265, 115] width 17 height 7
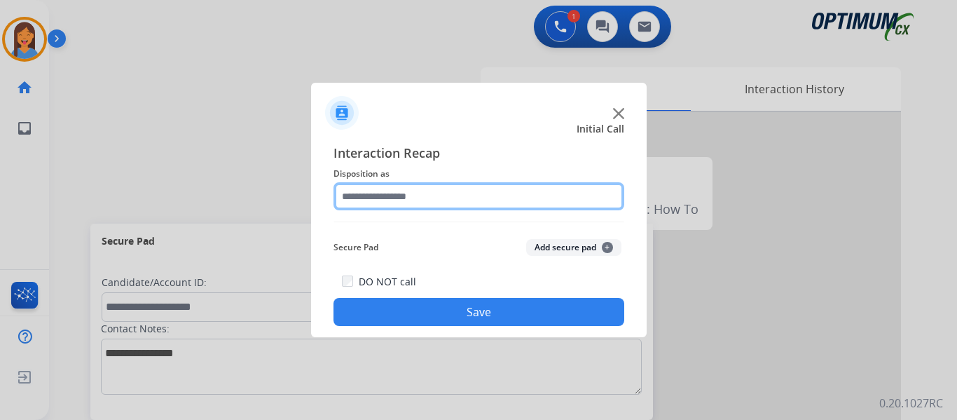
click at [427, 202] on input "text" at bounding box center [479, 196] width 291 height 28
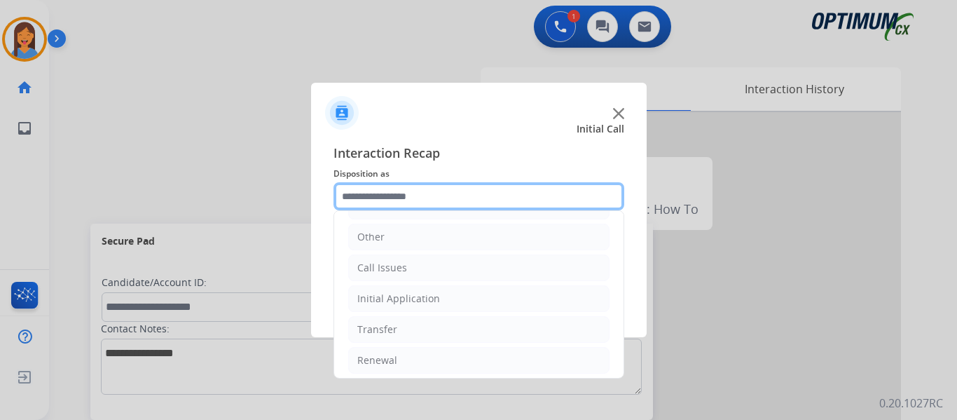
scroll to position [95, 0]
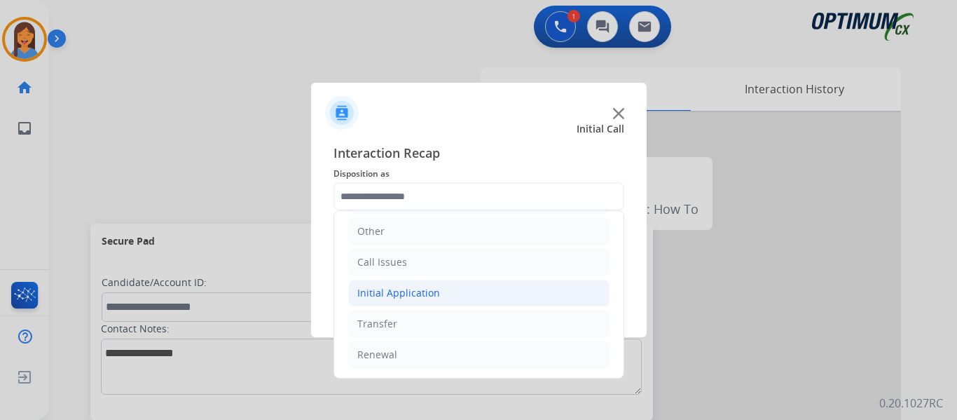
click at [404, 300] on div "Initial Application" at bounding box center [398, 293] width 83 height 14
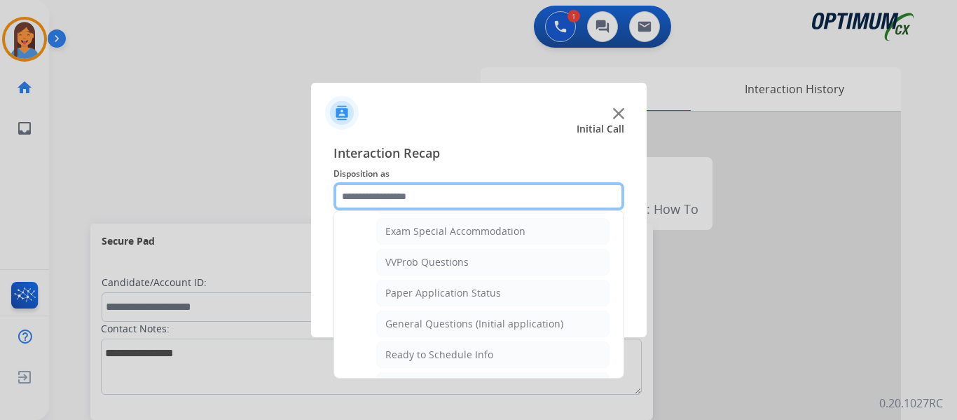
scroll to position [796, 0]
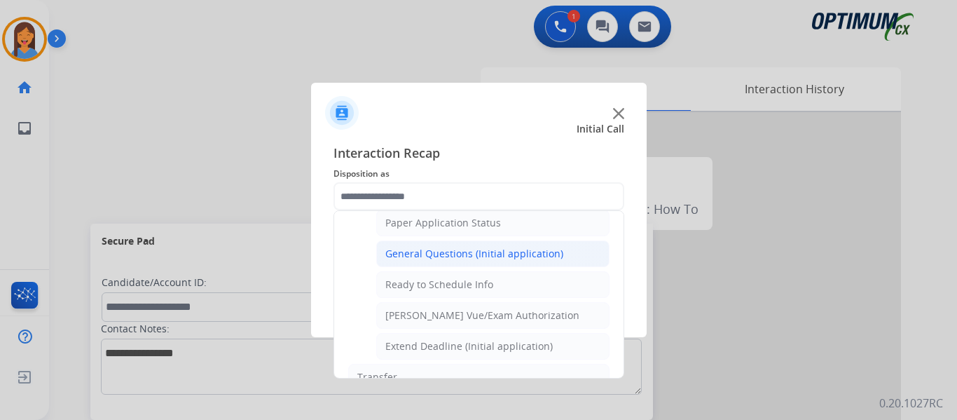
click at [440, 255] on div "General Questions (Initial application)" at bounding box center [474, 254] width 178 height 14
type input "**********"
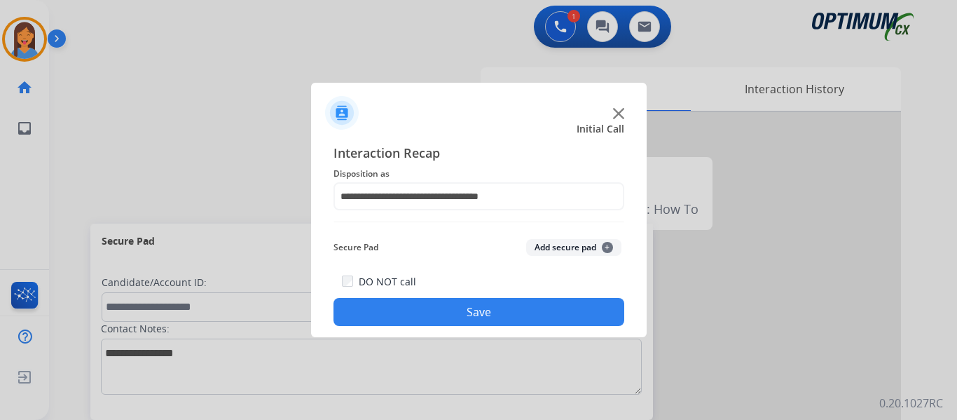
click at [458, 306] on button "Save" at bounding box center [479, 312] width 291 height 28
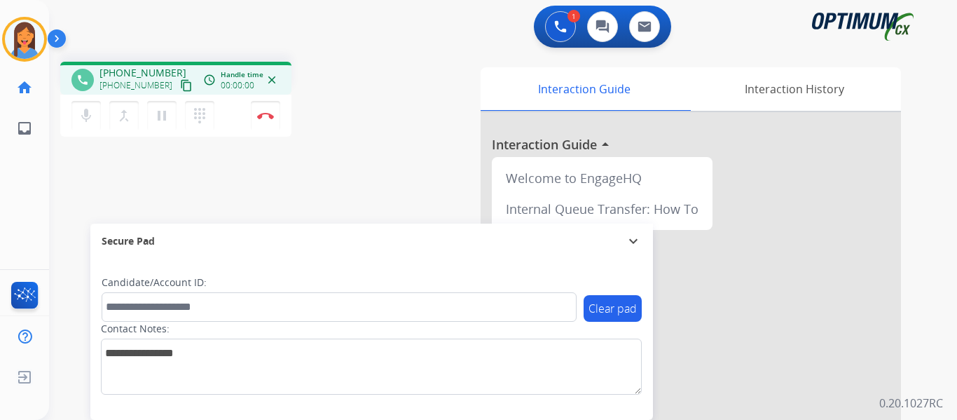
drag, startPoint x: 167, startPoint y: 85, endPoint x: 179, endPoint y: 88, distance: 13.1
click at [180, 85] on mat-icon "content_copy" at bounding box center [186, 85] width 13 height 13
click at [263, 119] on button "Disconnect" at bounding box center [265, 115] width 29 height 29
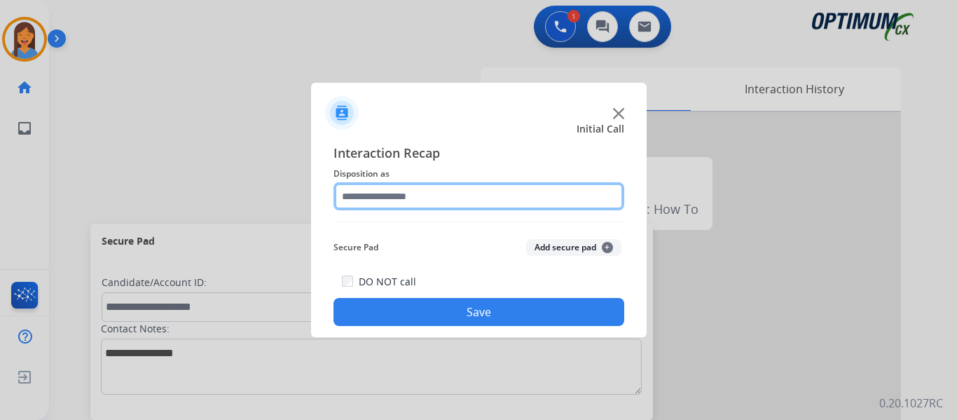
click at [395, 186] on input "text" at bounding box center [479, 196] width 291 height 28
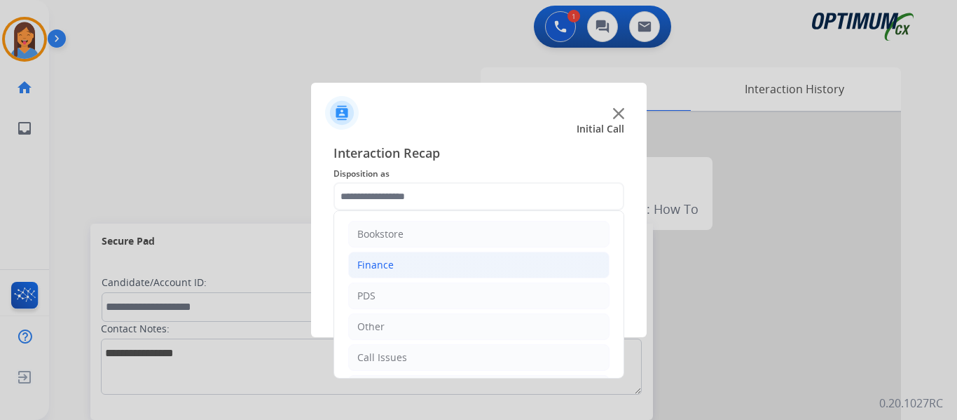
click at [383, 265] on div "Finance" at bounding box center [375, 265] width 36 height 14
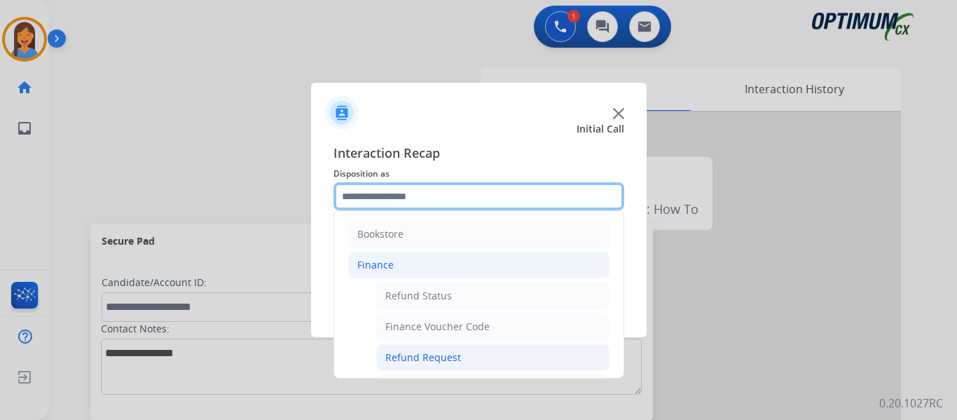
scroll to position [70, 0]
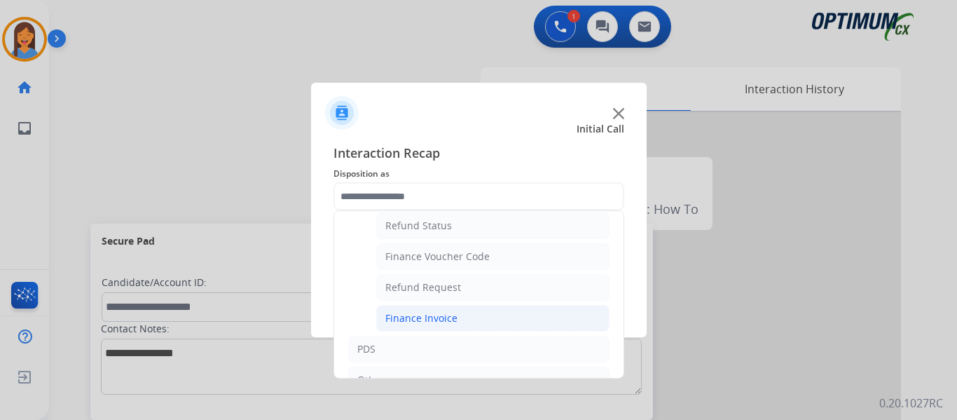
click at [433, 321] on div "Finance Invoice" at bounding box center [421, 318] width 72 height 14
type input "**********"
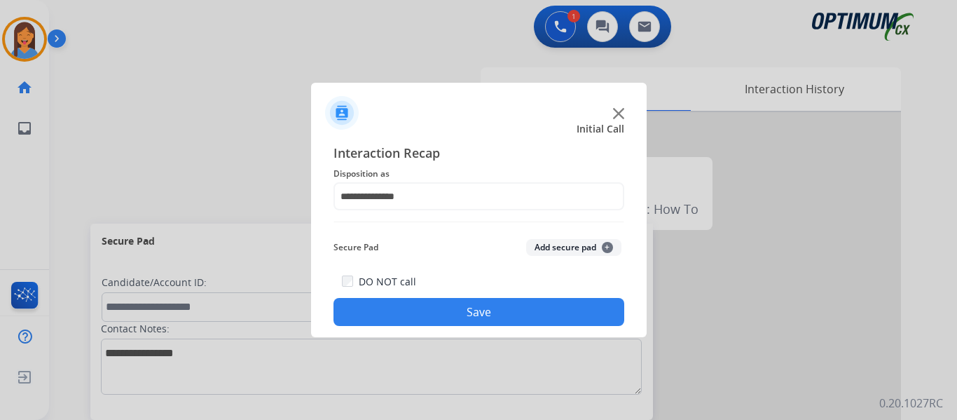
click at [437, 316] on button "Save" at bounding box center [479, 312] width 291 height 28
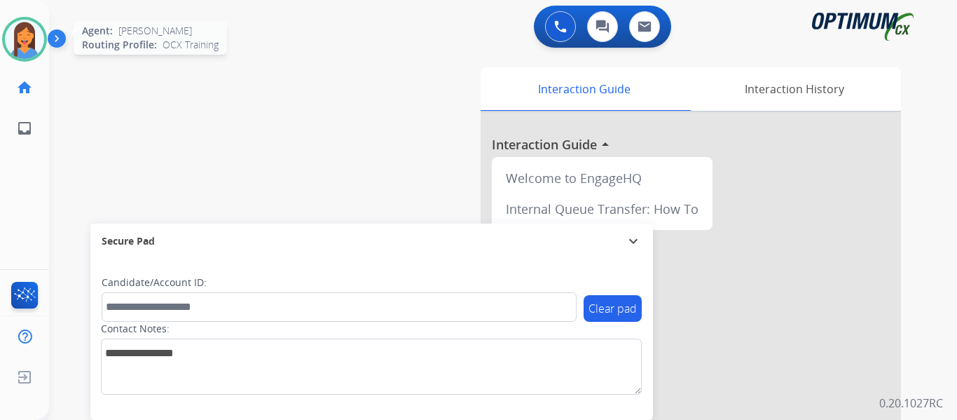
click at [25, 43] on img at bounding box center [24, 39] width 39 height 39
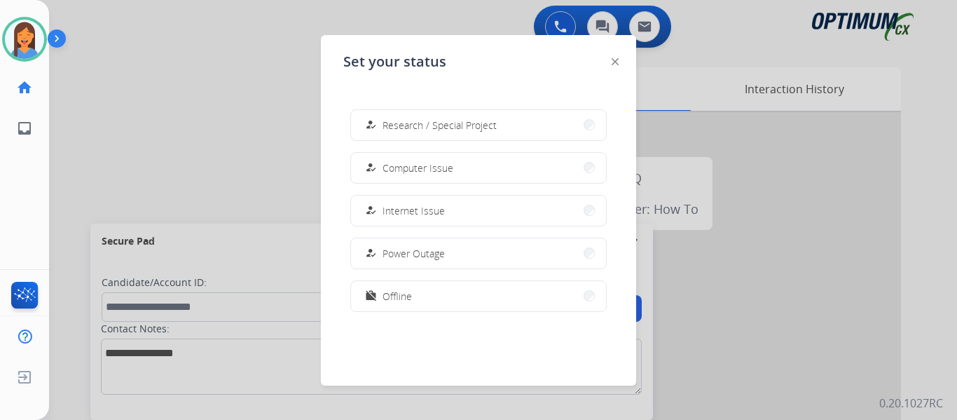
scroll to position [350, 0]
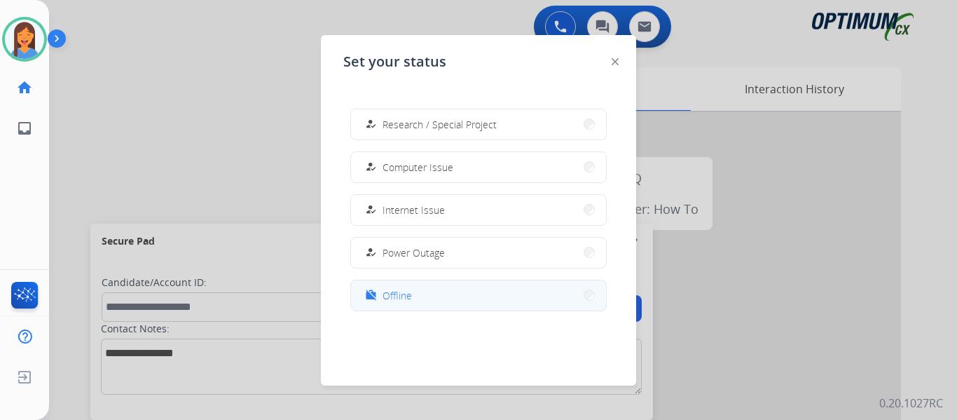
click at [397, 299] on span "Offline" at bounding box center [397, 295] width 29 height 15
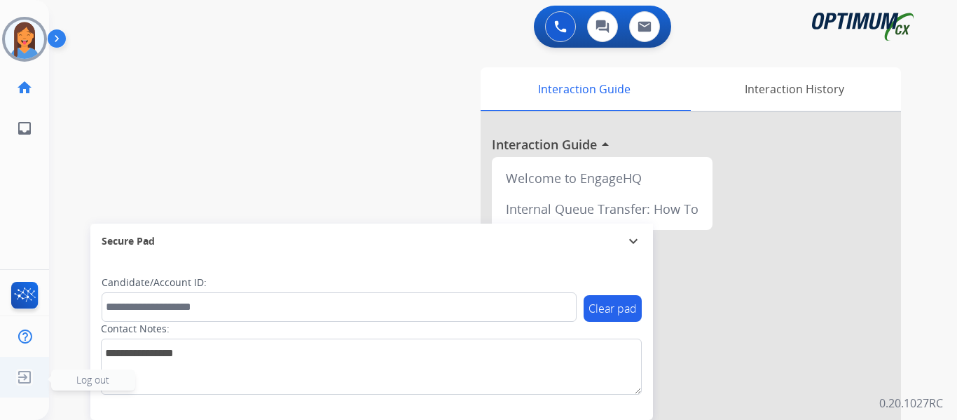
click at [25, 375] on img at bounding box center [24, 377] width 25 height 27
